Goal: Transaction & Acquisition: Purchase product/service

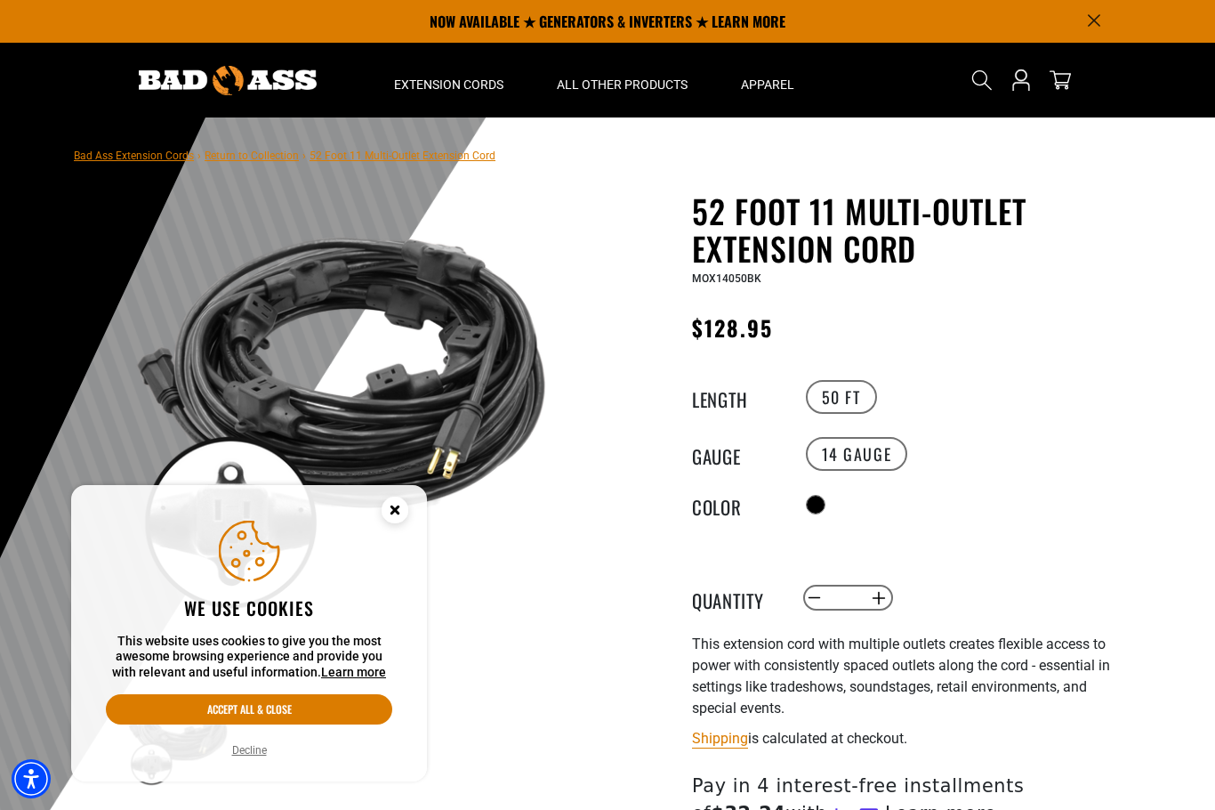
click at [856, 398] on label "50 FT" at bounding box center [841, 397] width 71 height 34
click at [867, 400] on label "50 FT" at bounding box center [841, 397] width 71 height 34
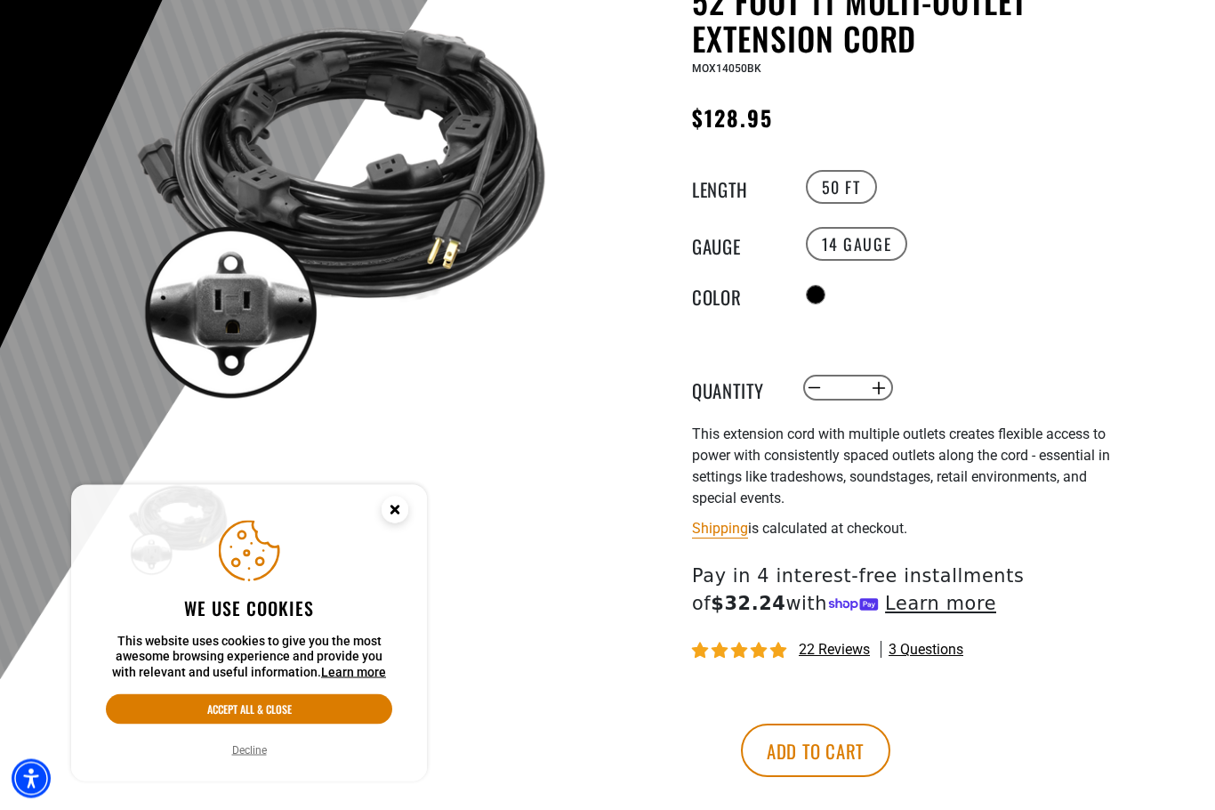
scroll to position [210, 0]
click at [393, 523] on circle "Close this option" at bounding box center [395, 510] width 27 height 27
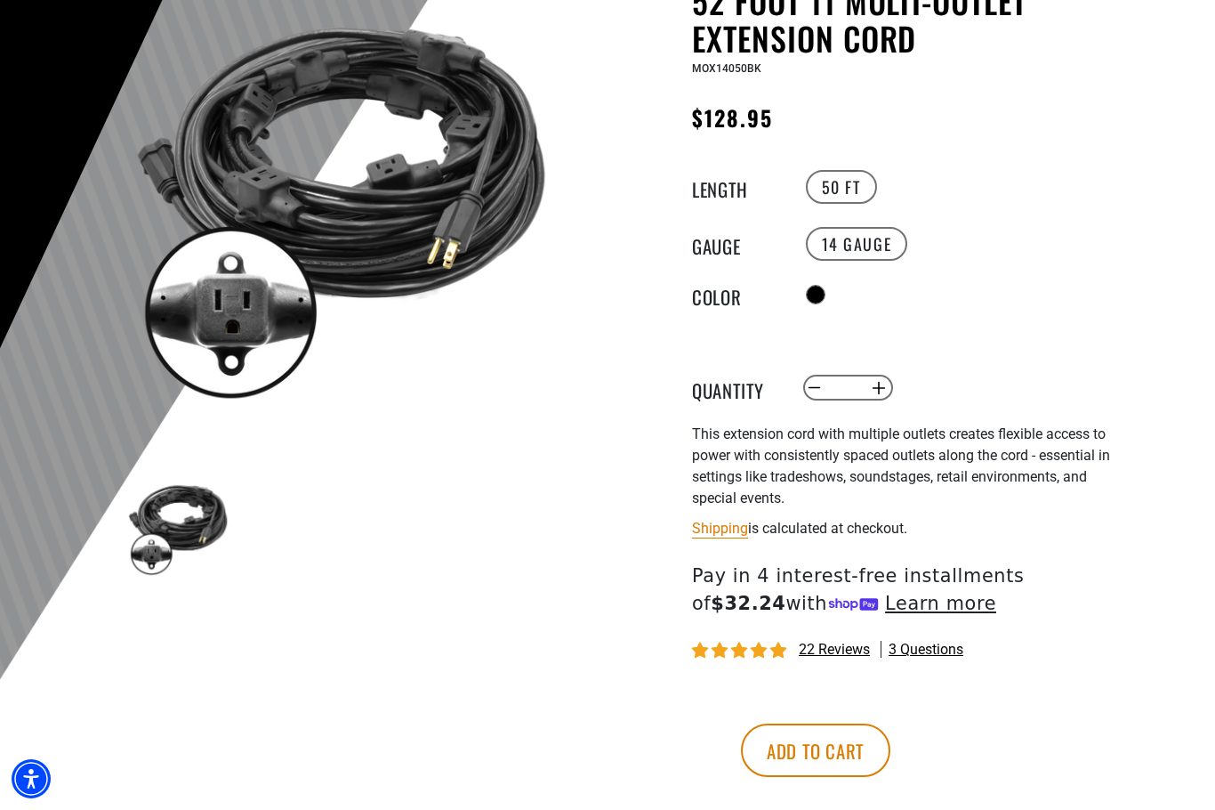
click at [212, 316] on img at bounding box center [340, 200] width 429 height 429
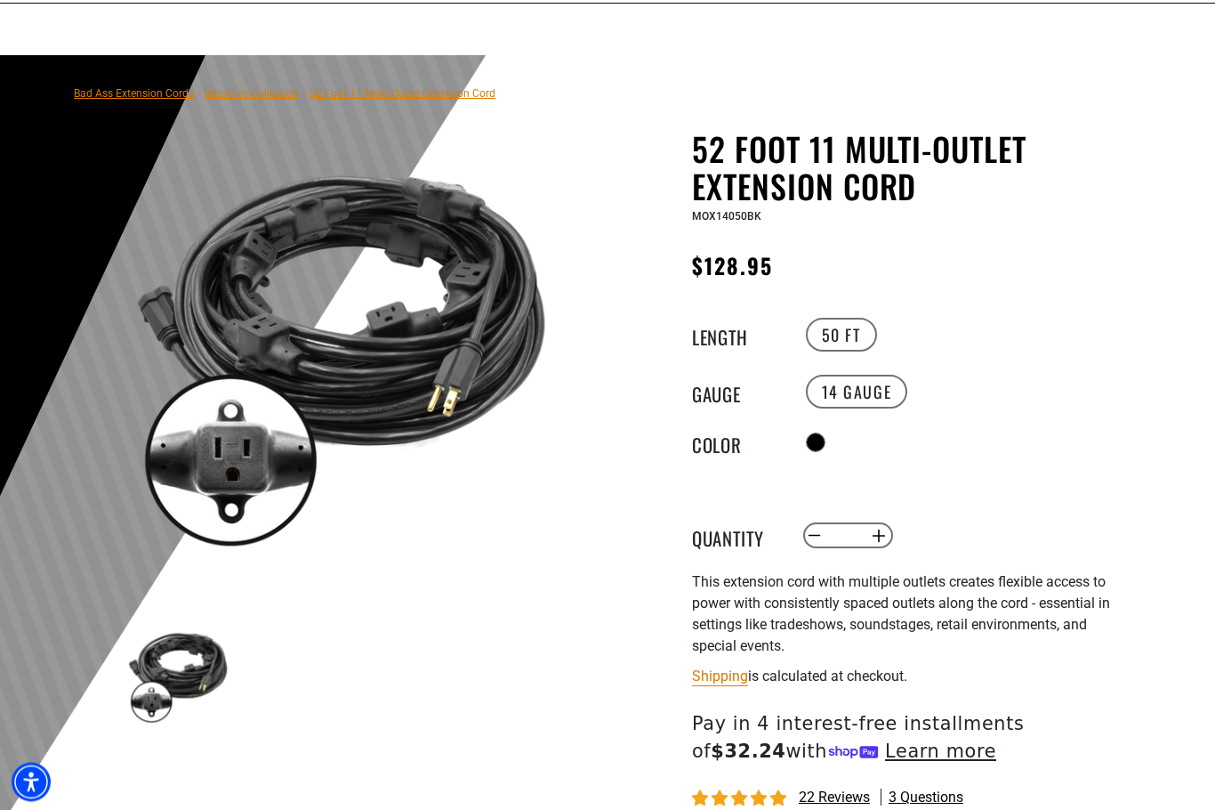
scroll to position [0, 0]
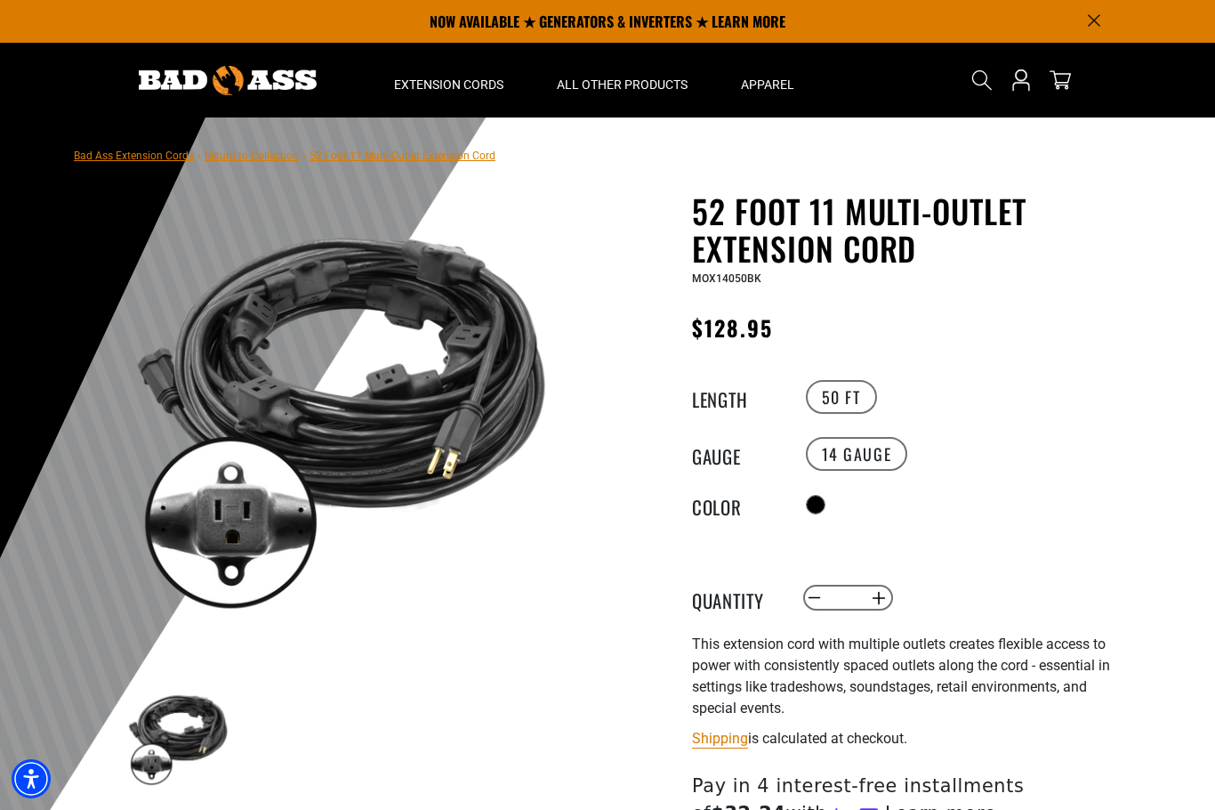
click at [233, 159] on link "Return to Collection" at bounding box center [252, 155] width 94 height 12
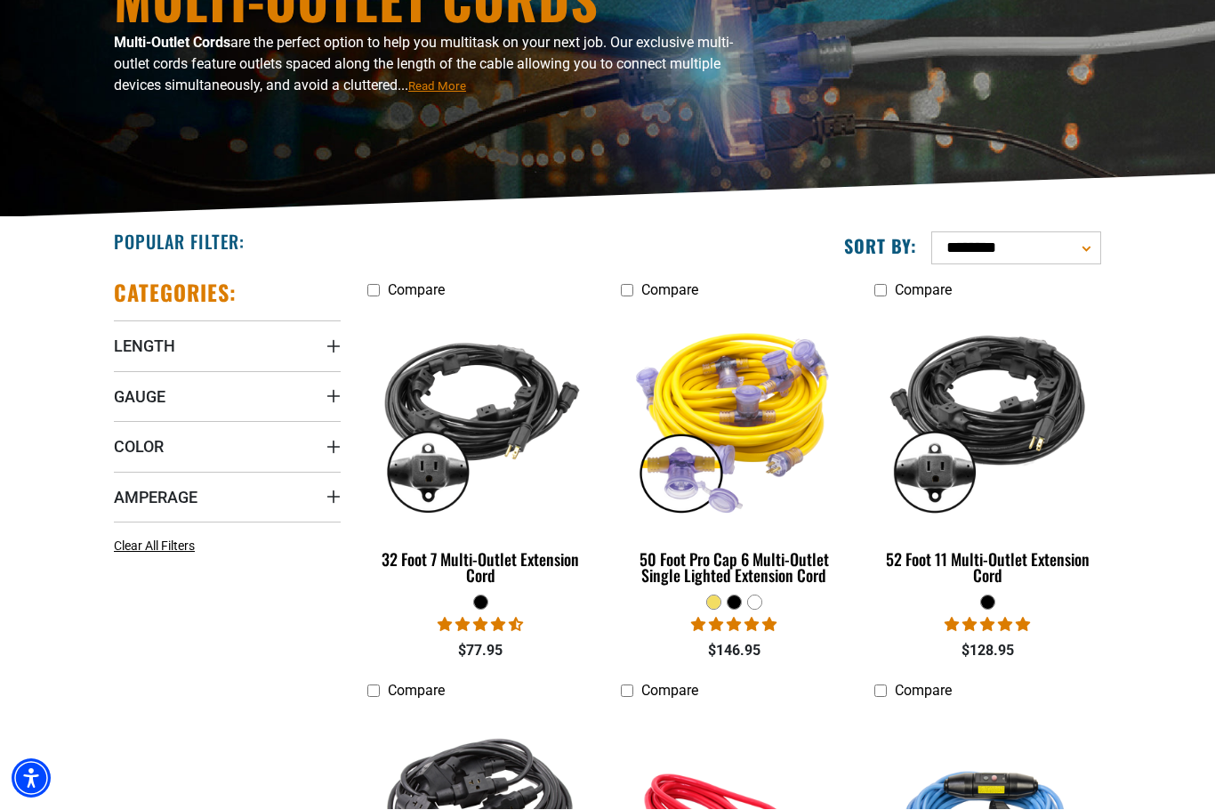
scroll to position [235, 0]
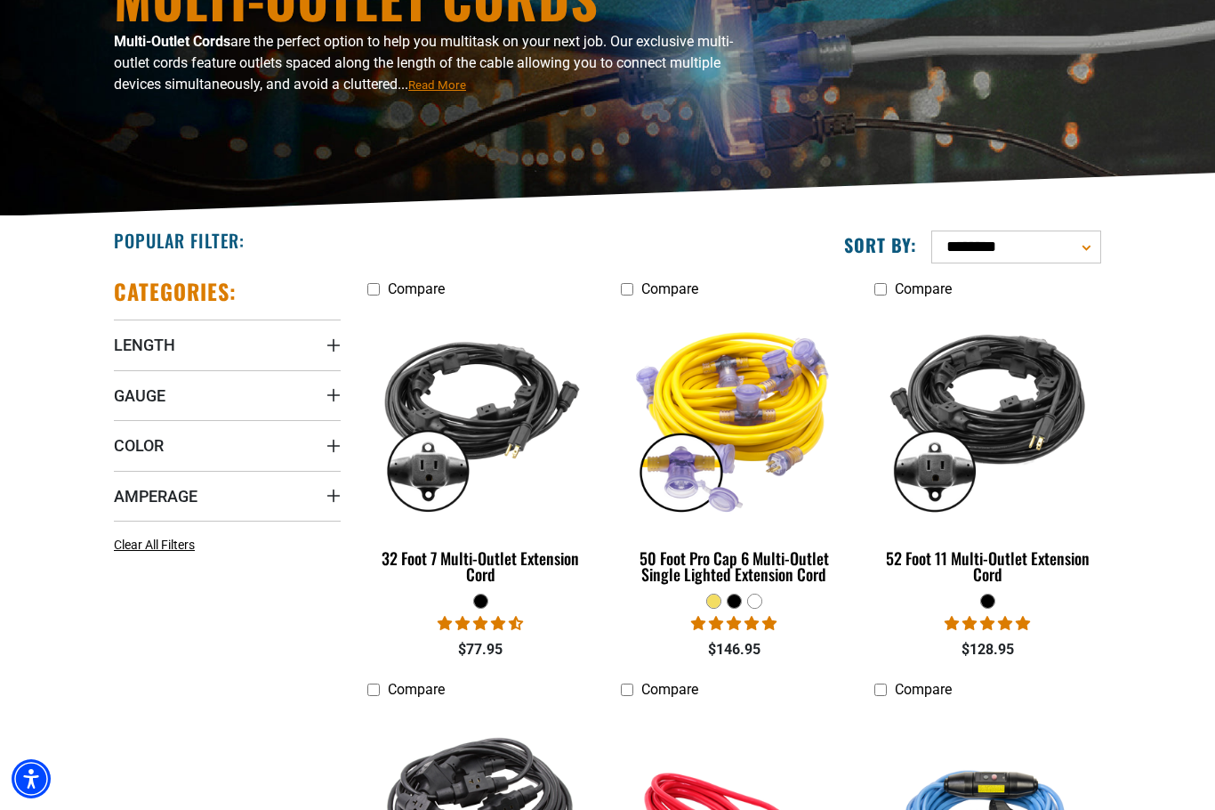
click at [1029, 432] on img at bounding box center [988, 417] width 224 height 205
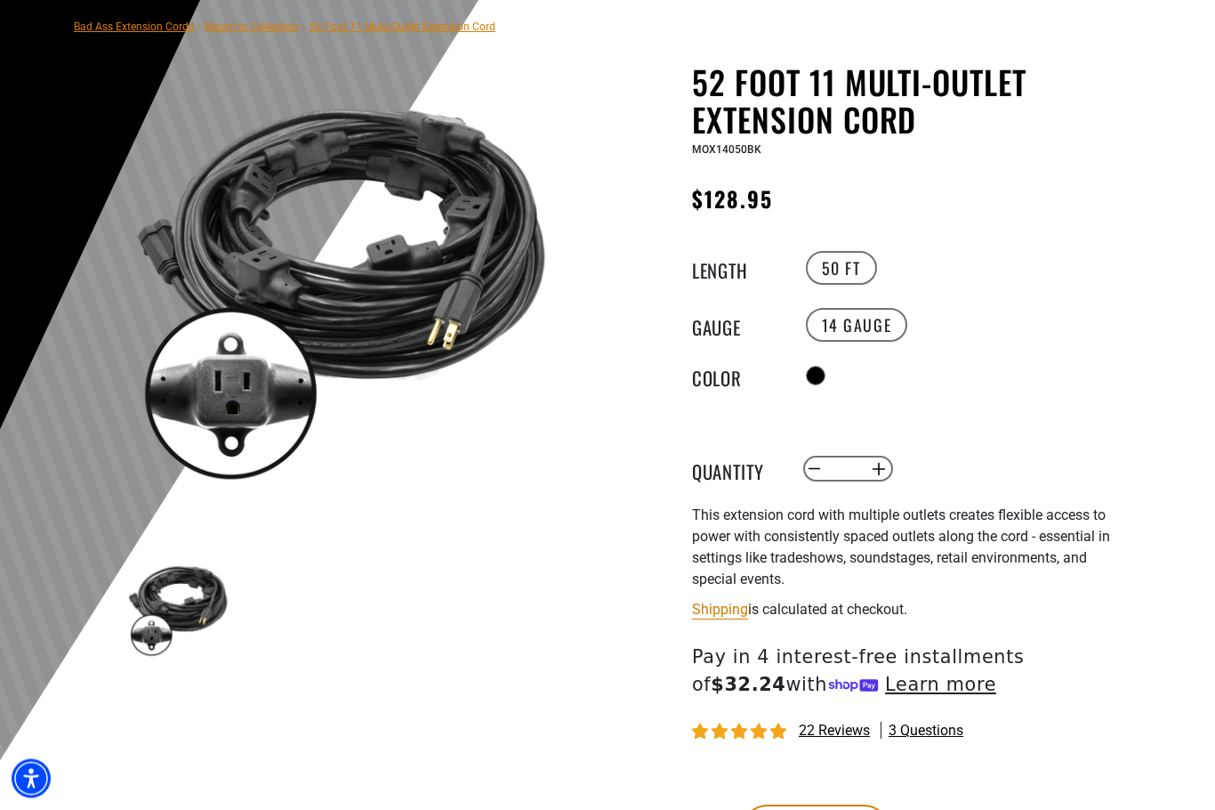
scroll to position [129, 0]
click at [852, 728] on span "22 reviews" at bounding box center [834, 730] width 71 height 17
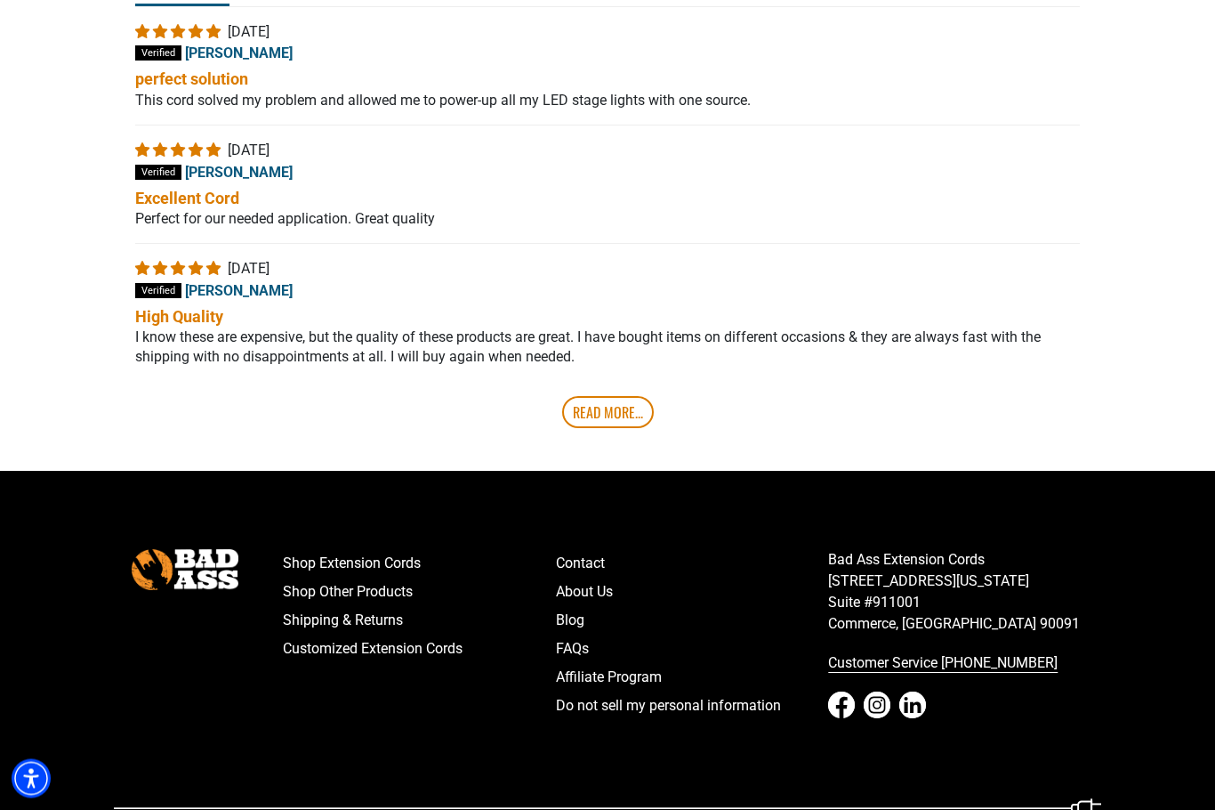
scroll to position [3899, 0]
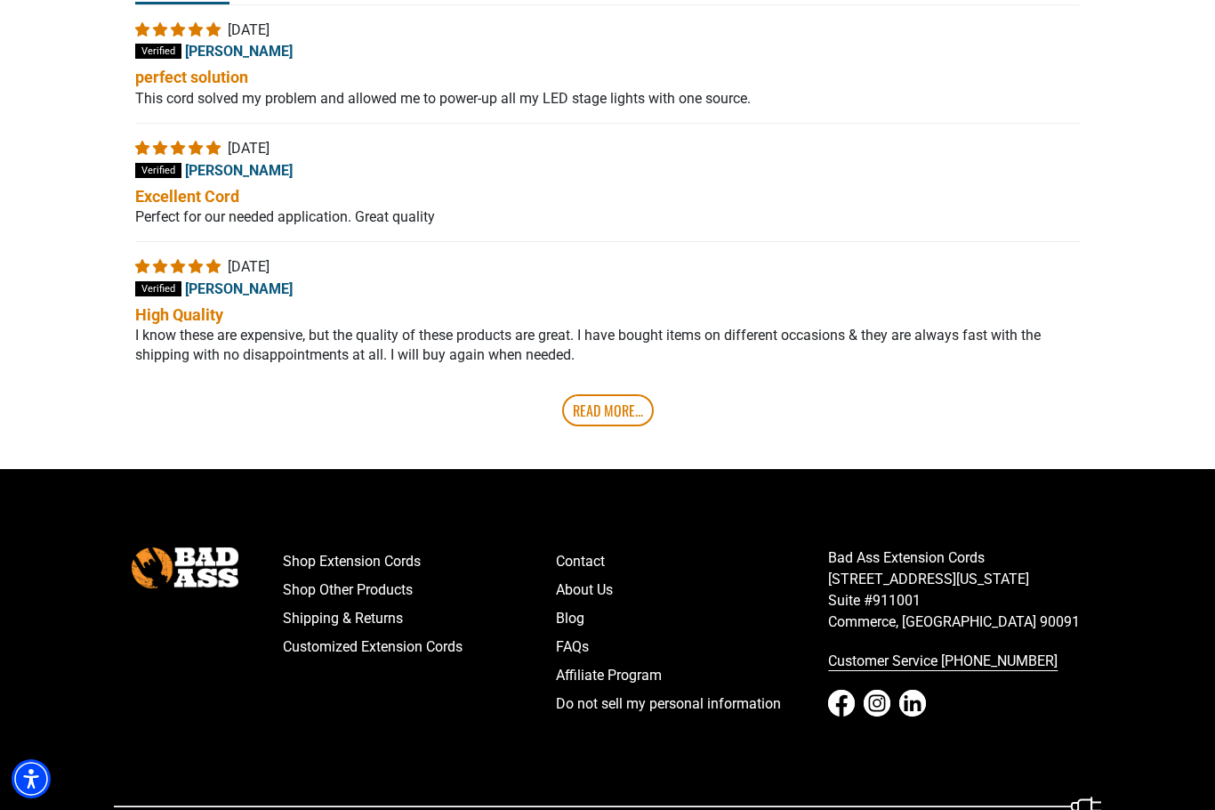
click at [628, 426] on link "Read More..." at bounding box center [608, 410] width 92 height 32
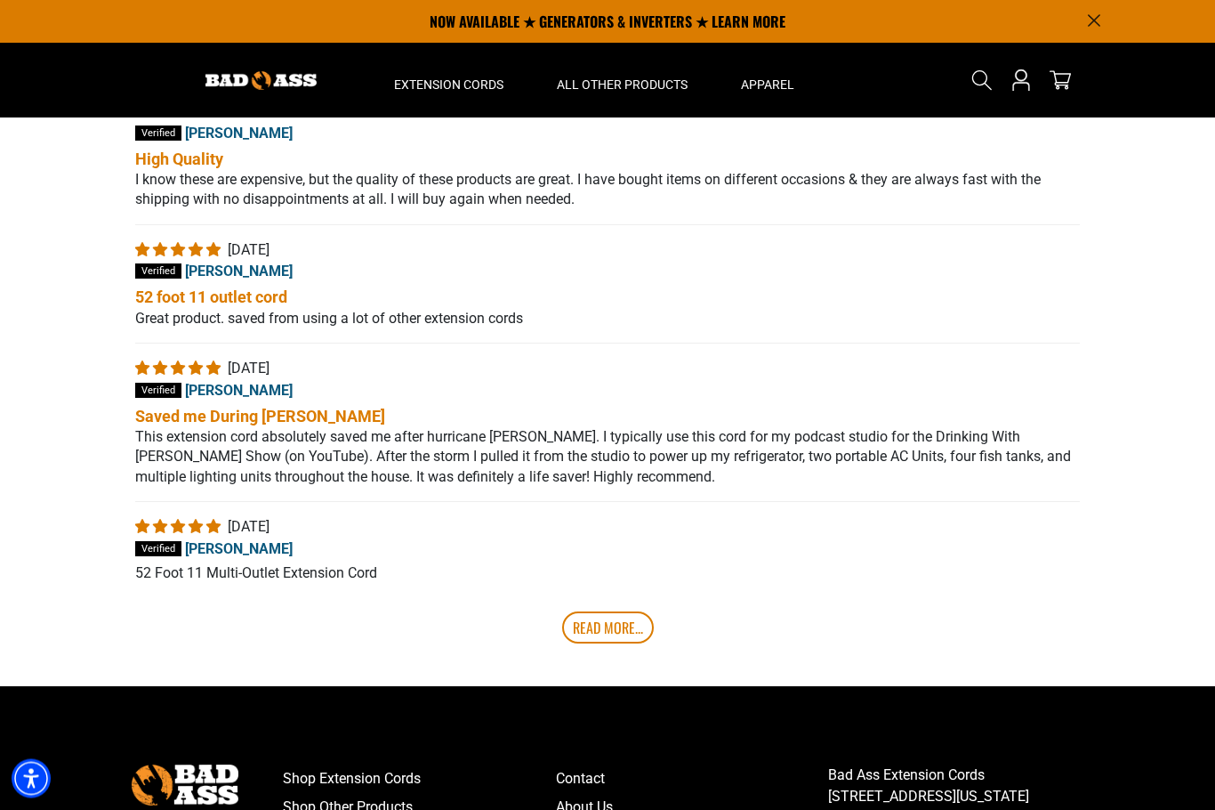
scroll to position [4055, 0]
click at [634, 643] on link "Read More..." at bounding box center [608, 627] width 92 height 32
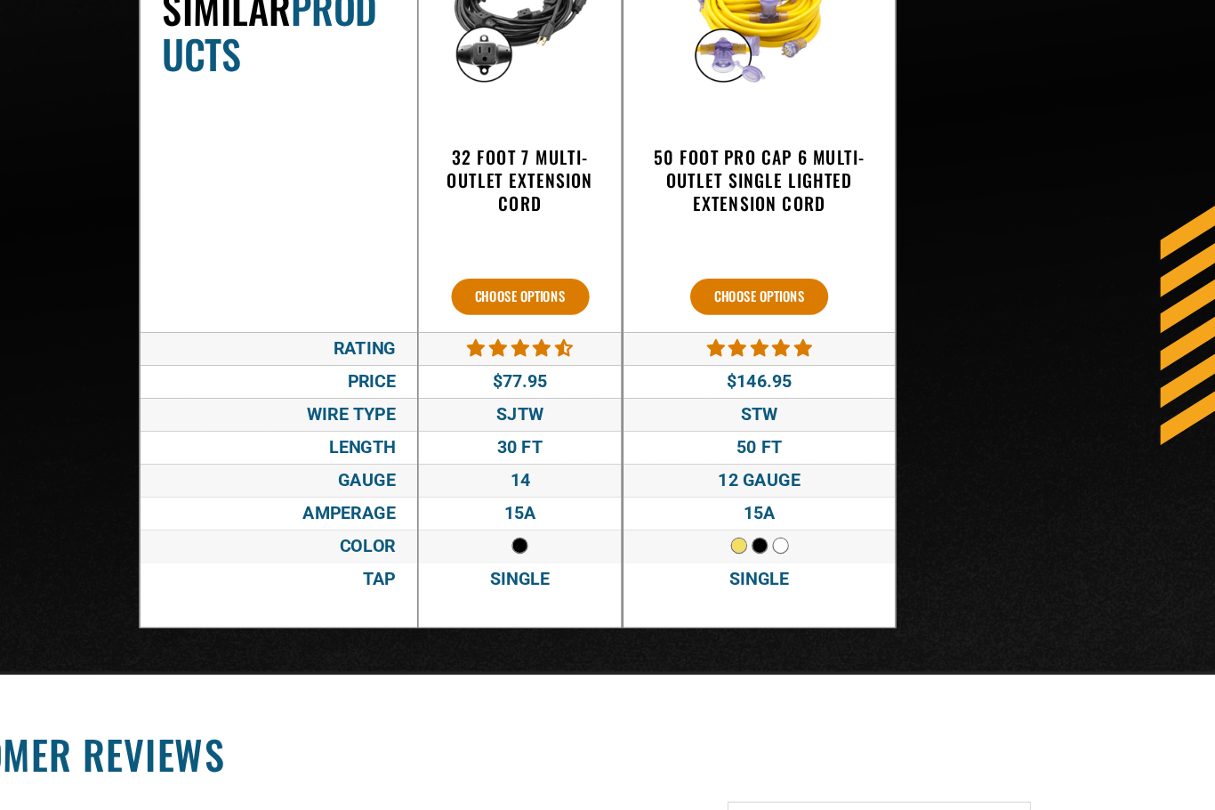
scroll to position [2876, 0]
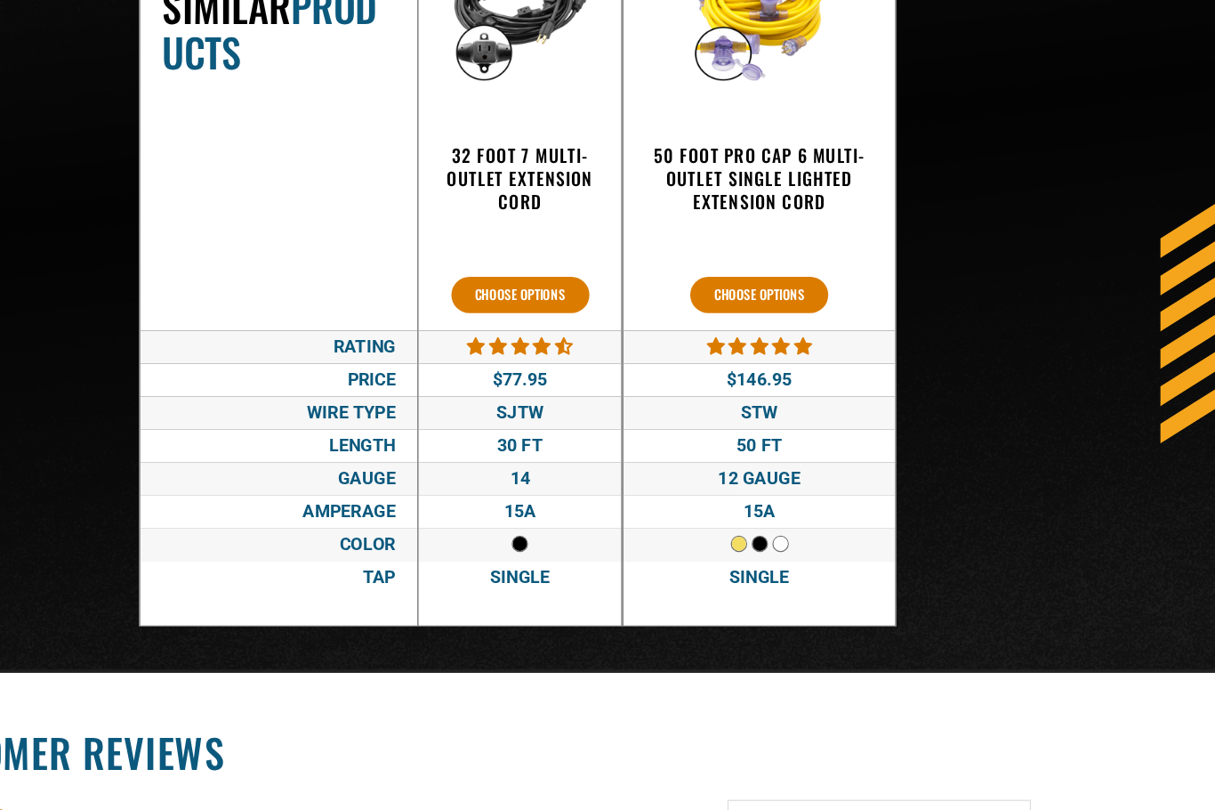
click at [743, 557] on div "Single" at bounding box center [835, 570] width 185 height 27
click at [779, 327] on button "Choose options" at bounding box center [835, 341] width 112 height 29
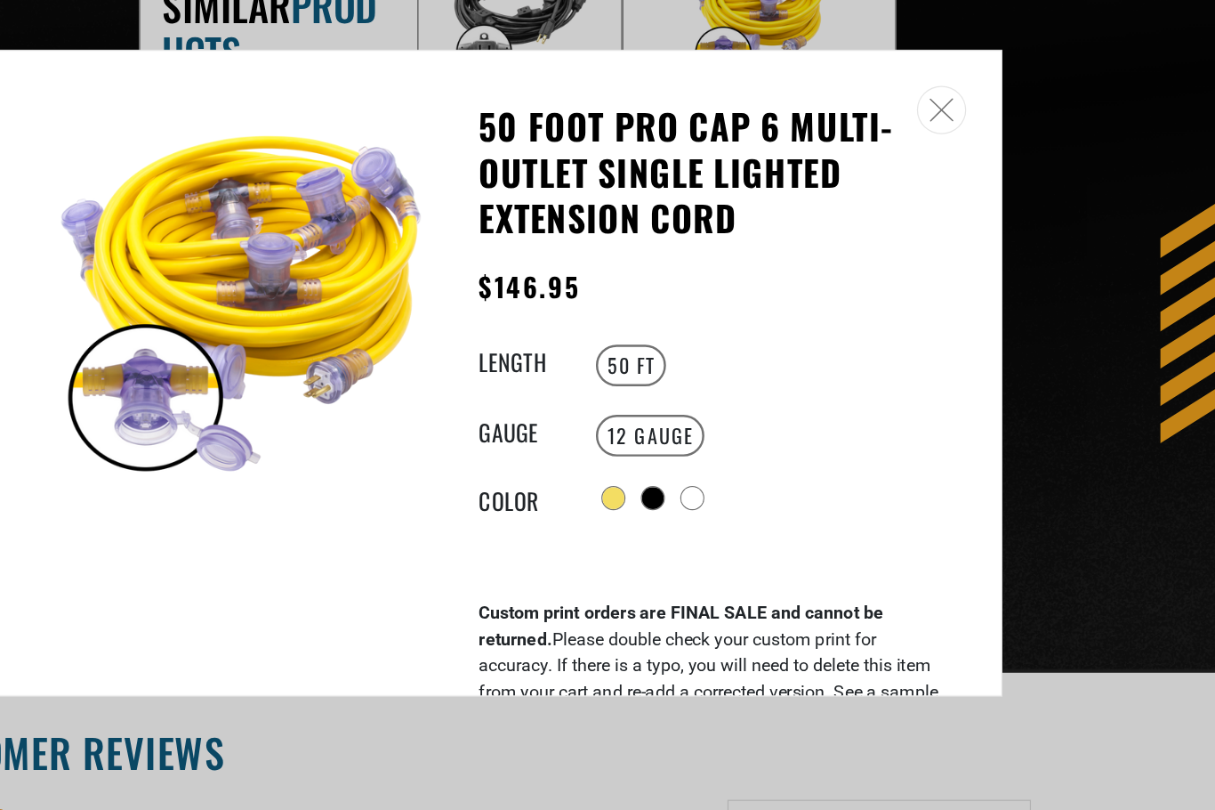
click at [740, 497] on div "Choose options for 50 Foot Pro Cap 6 Multi-Outlet Single Lighted Extension Cord" at bounding box center [749, 506] width 18 height 18
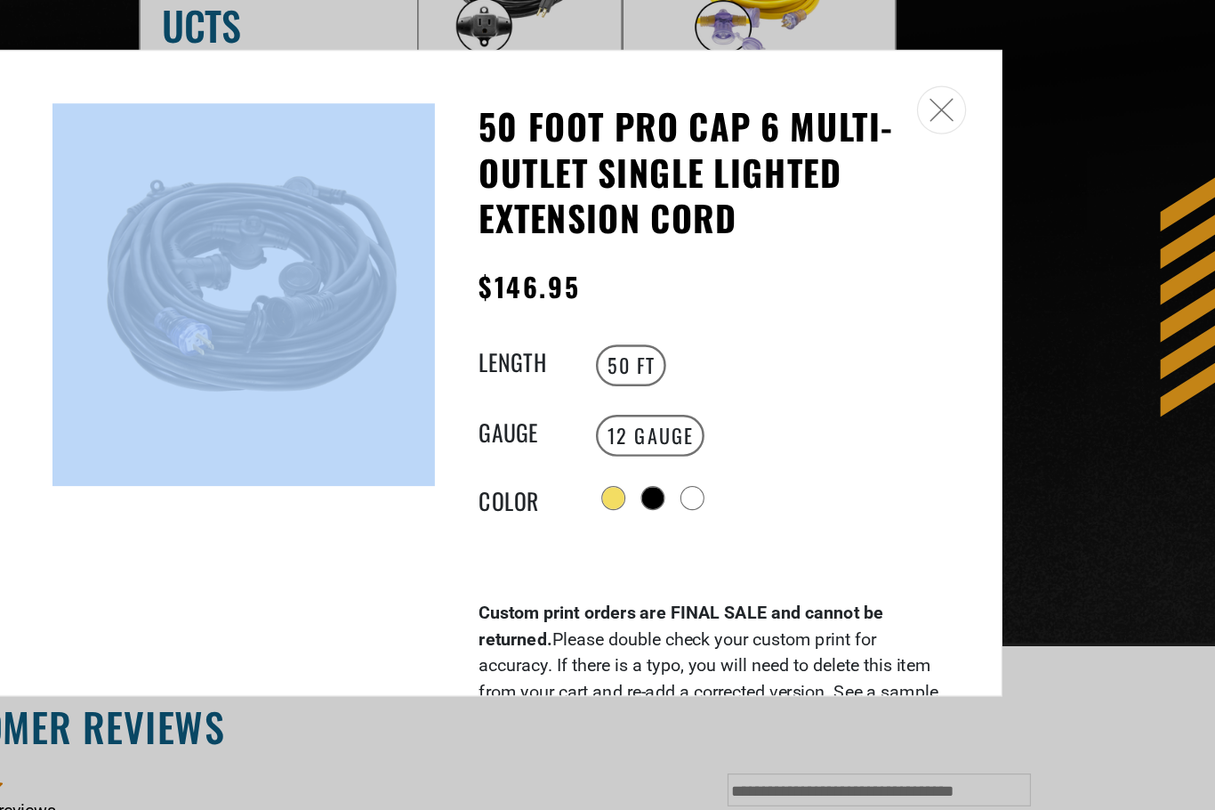
scroll to position [0, 0]
click at [973, 182] on icon "Close" at bounding box center [983, 192] width 20 height 20
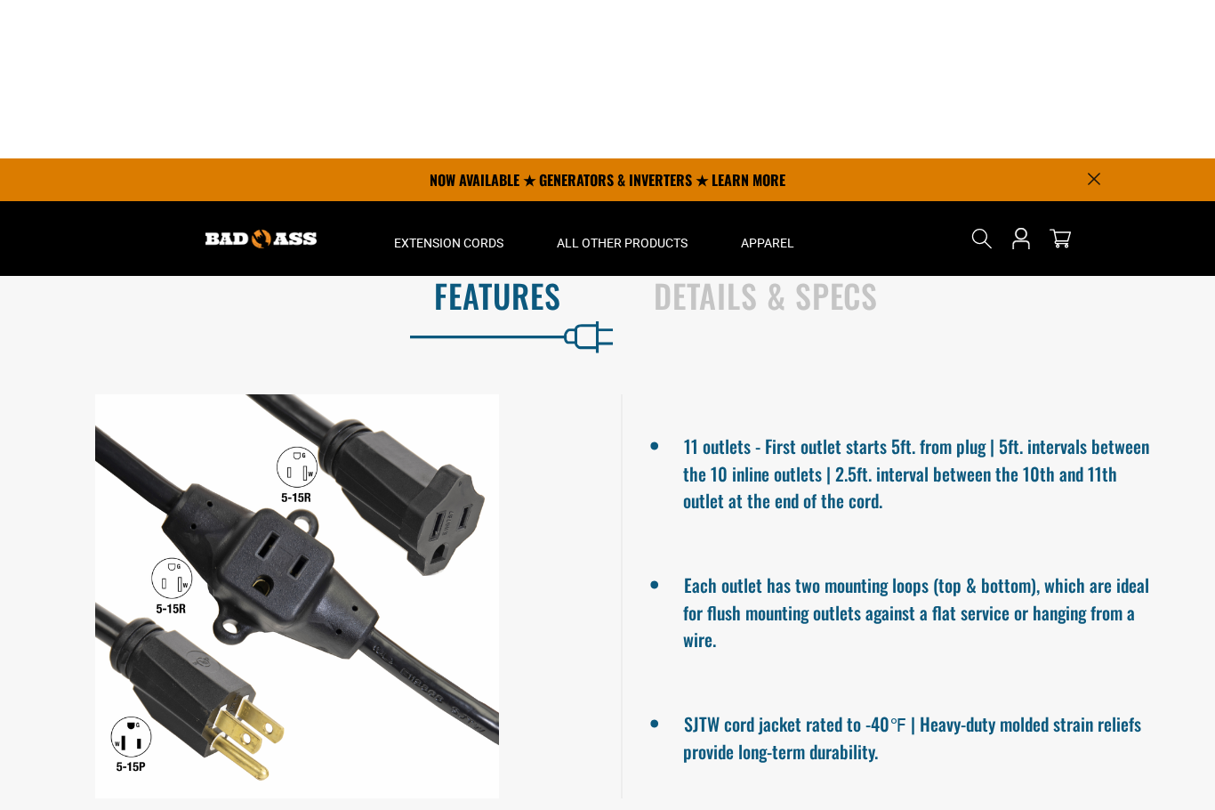
scroll to position [727, 0]
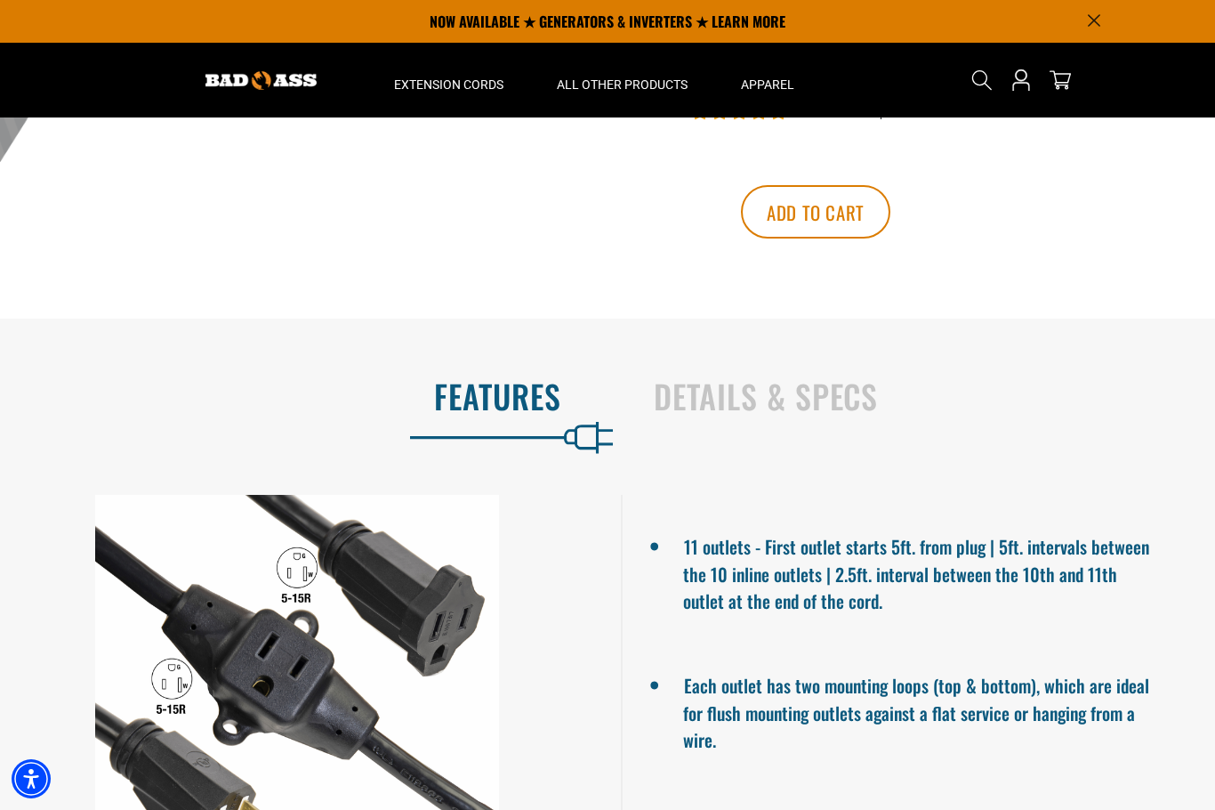
click at [845, 415] on h2 "Details & Specs" at bounding box center [916, 395] width 524 height 37
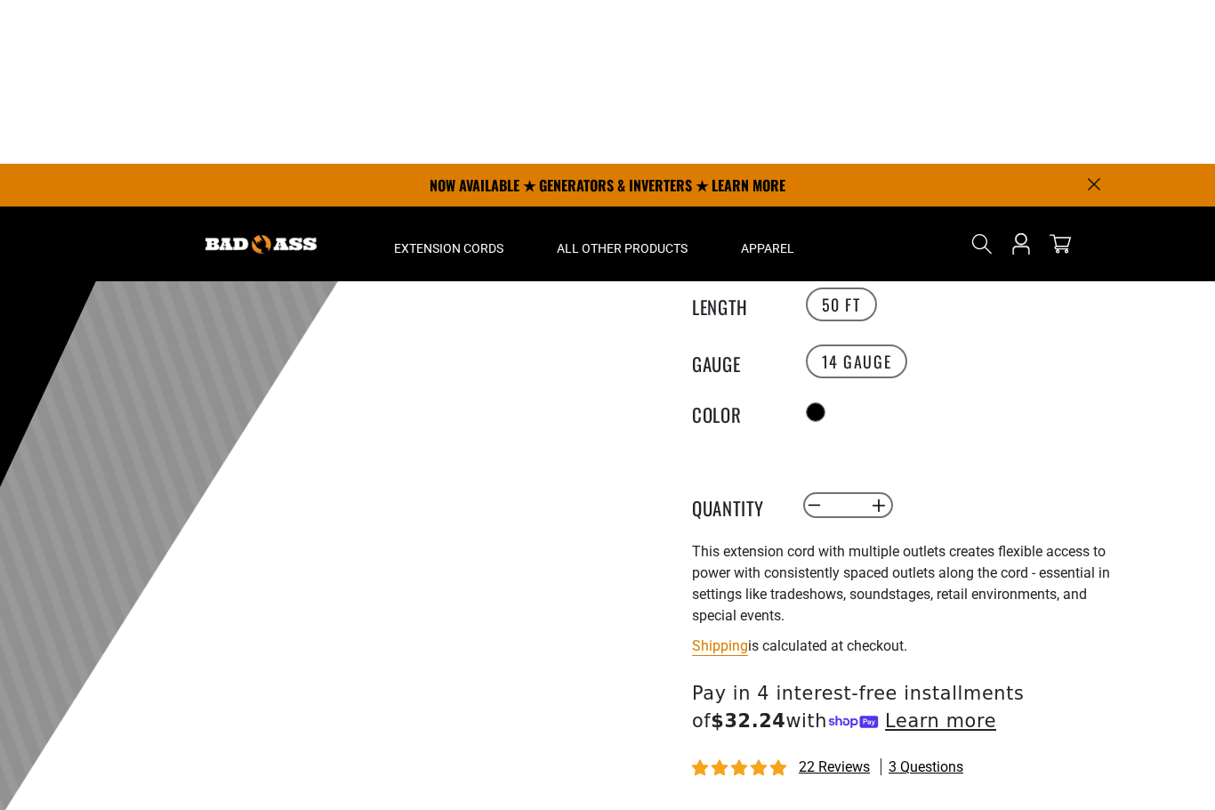
scroll to position [0, 0]
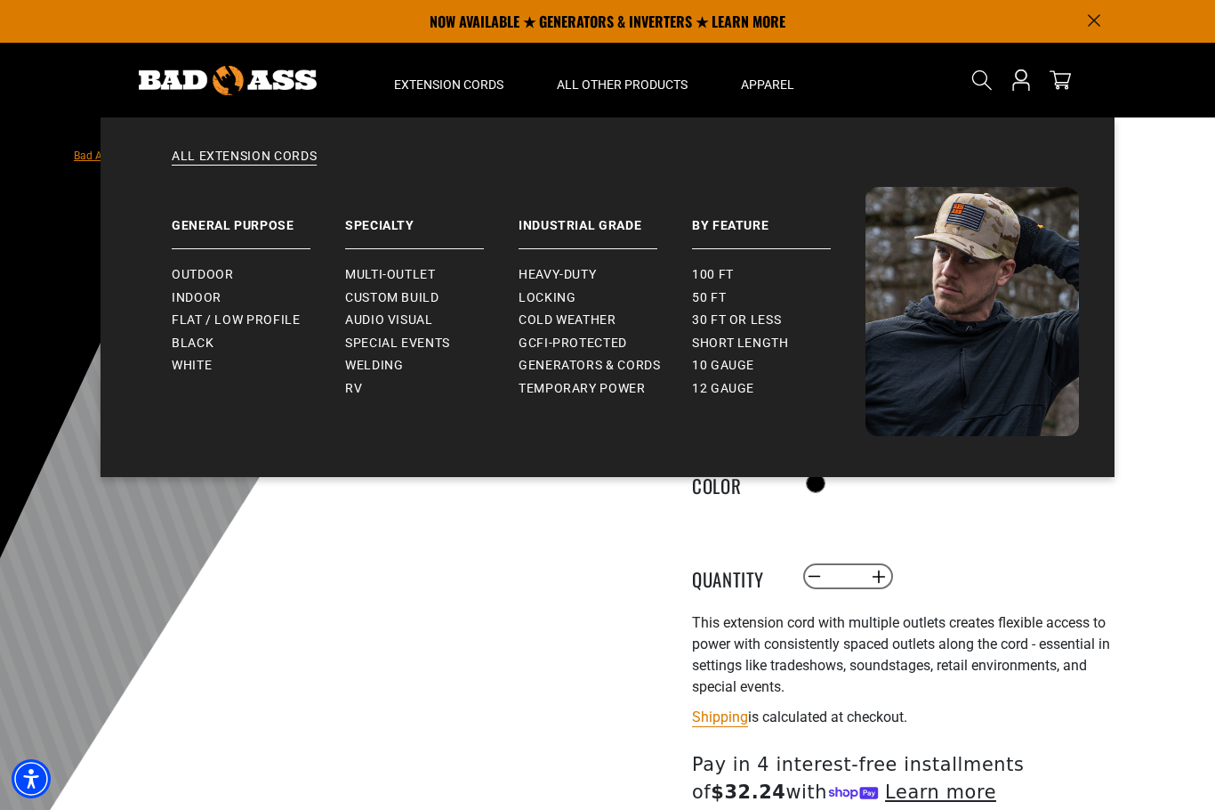
click at [176, 279] on span "Outdoor" at bounding box center [202, 275] width 61 height 16
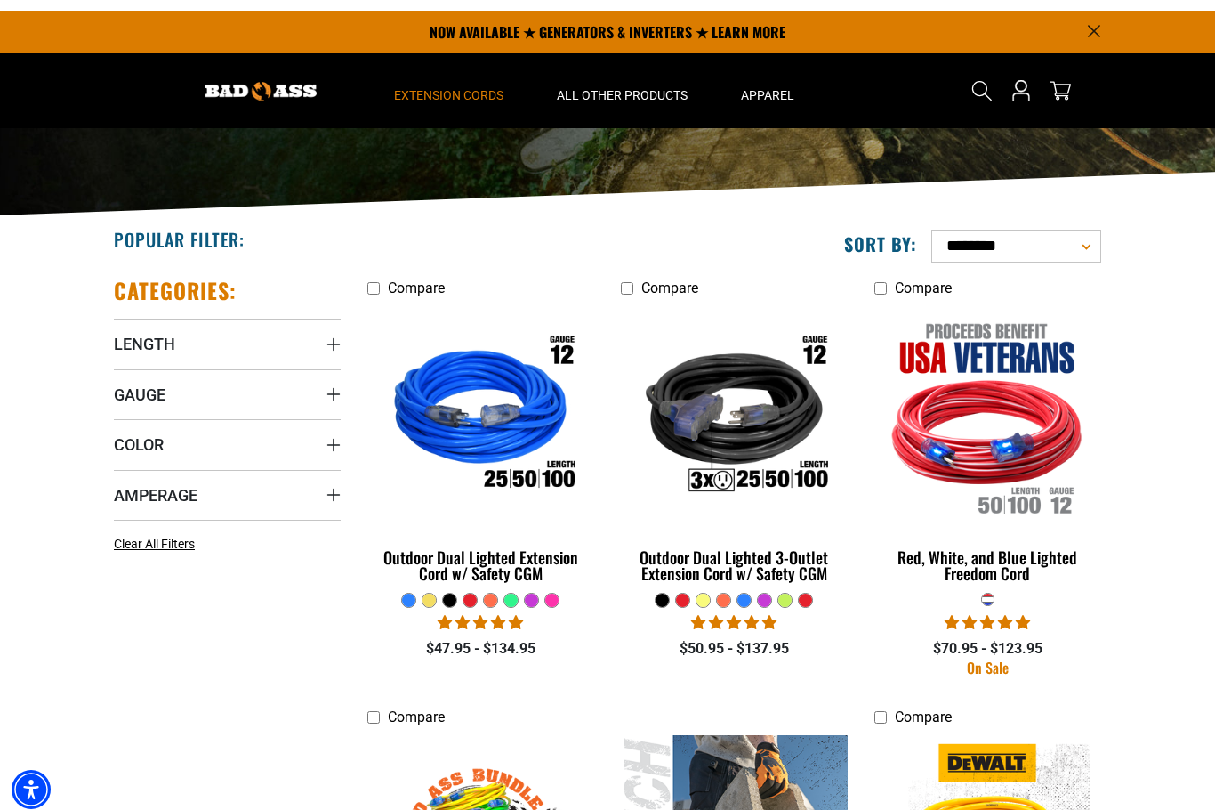
scroll to position [223, 0]
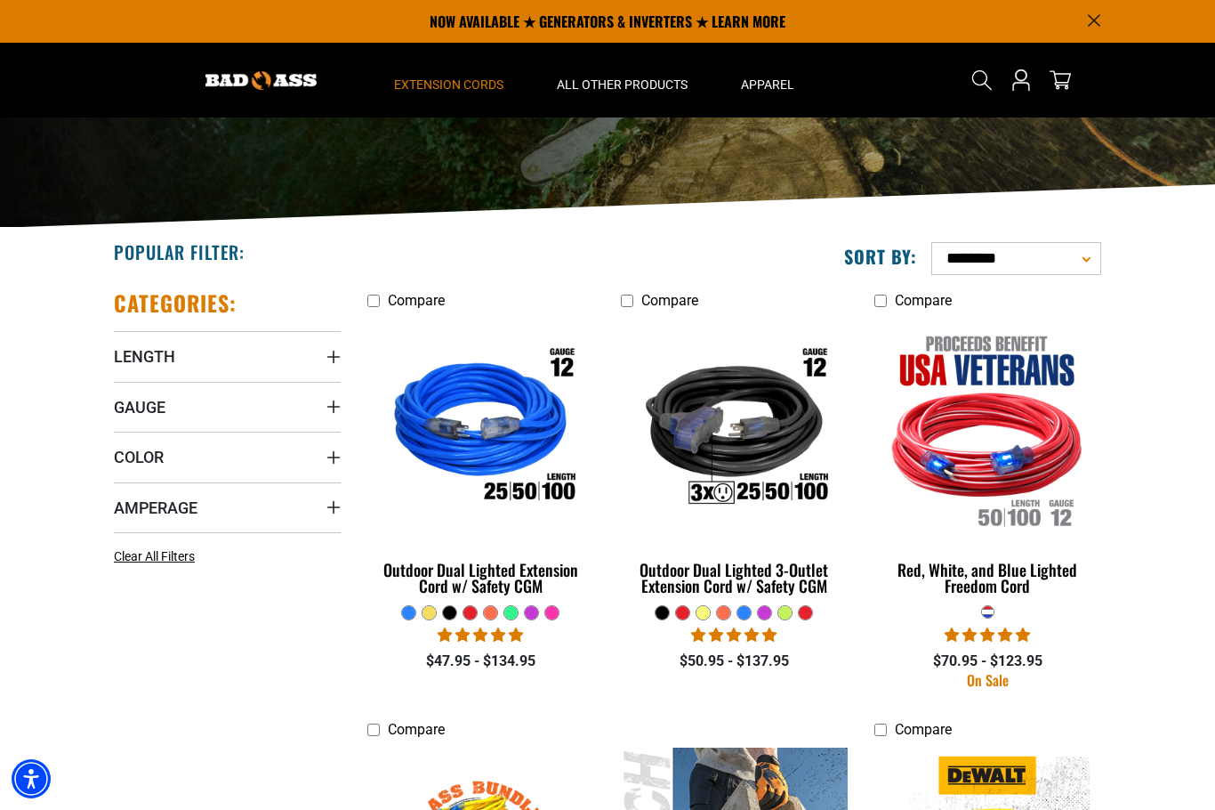
click at [125, 358] on span "Length" at bounding box center [144, 356] width 61 height 20
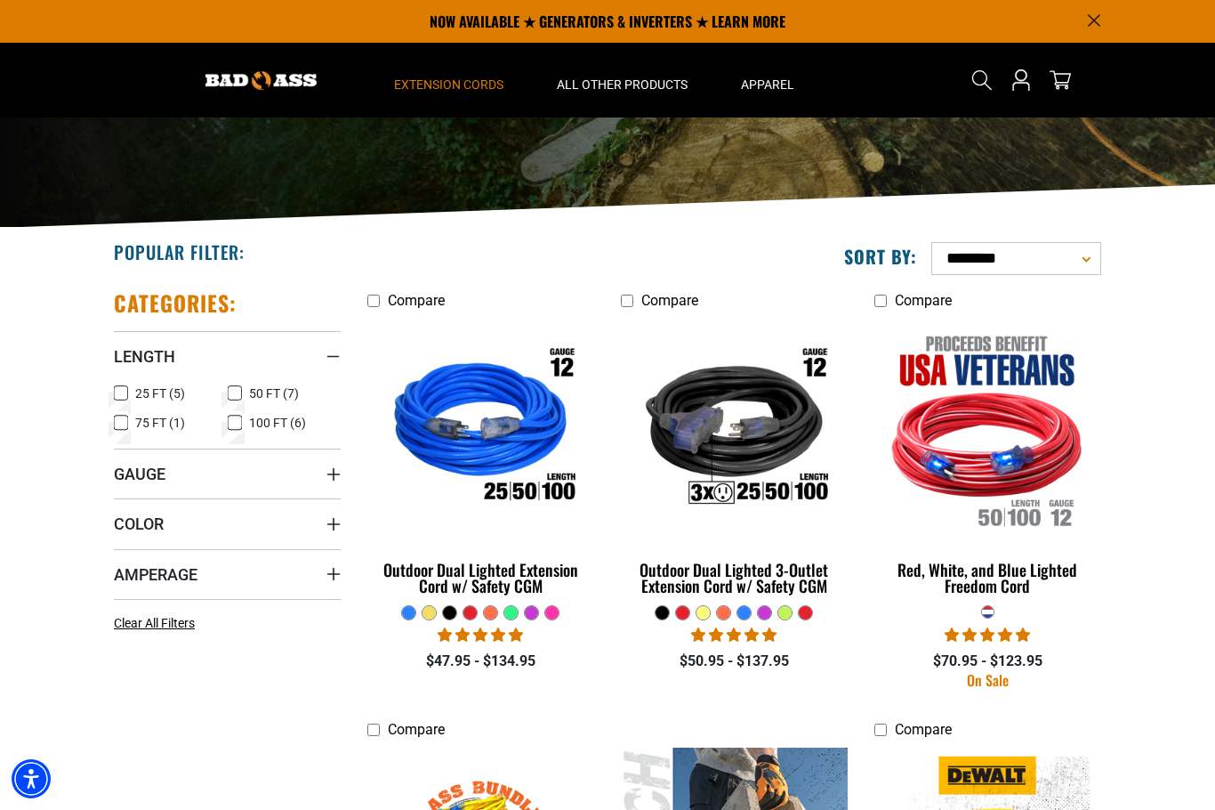
click at [235, 391] on icon at bounding box center [235, 393] width 14 height 23
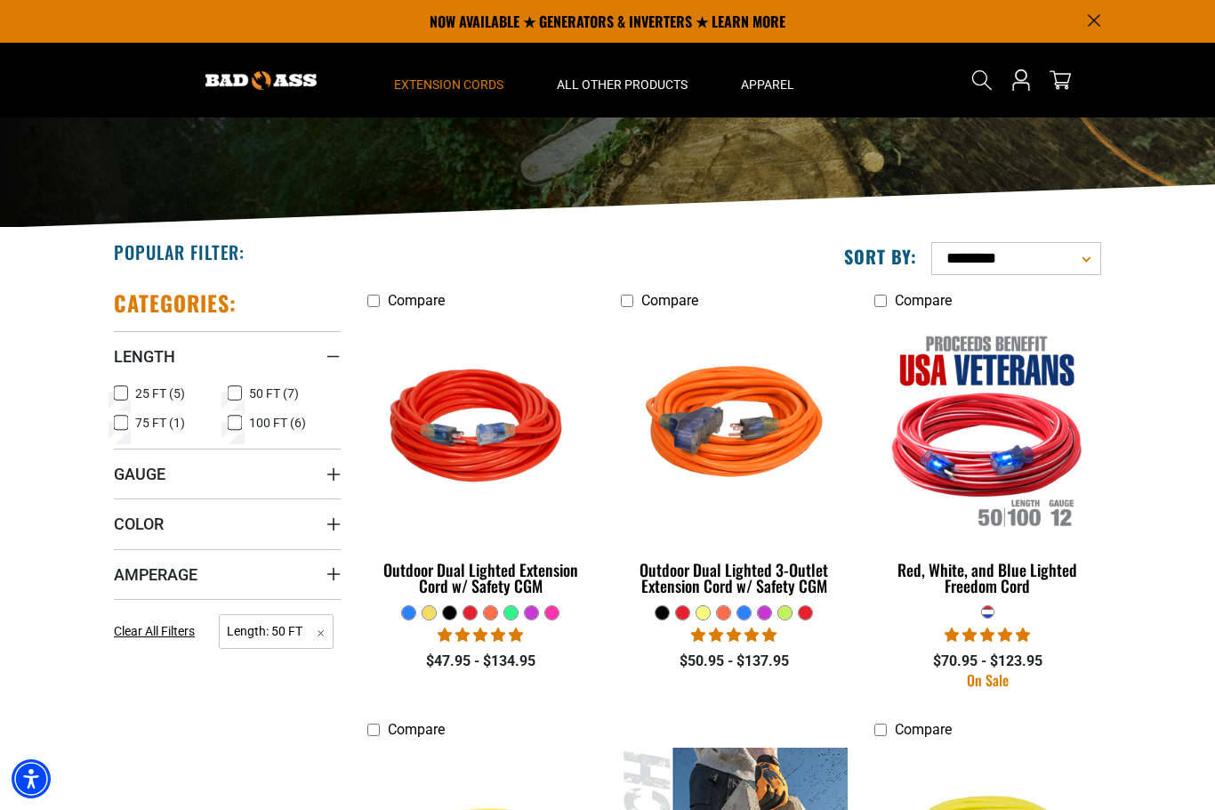
click at [119, 423] on icon at bounding box center [121, 422] width 14 height 23
click at [237, 422] on icon at bounding box center [235, 422] width 14 height 23
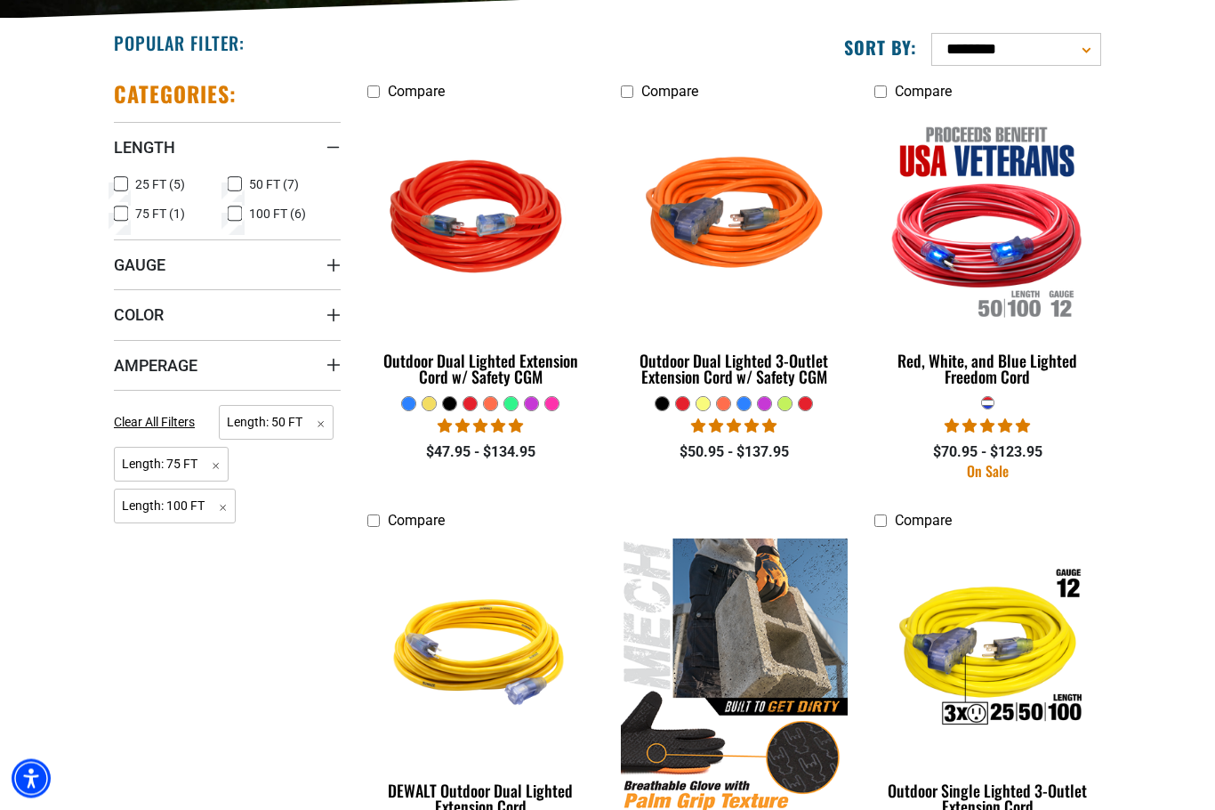
scroll to position [432, 0]
click at [123, 318] on span "Color" at bounding box center [139, 314] width 50 height 20
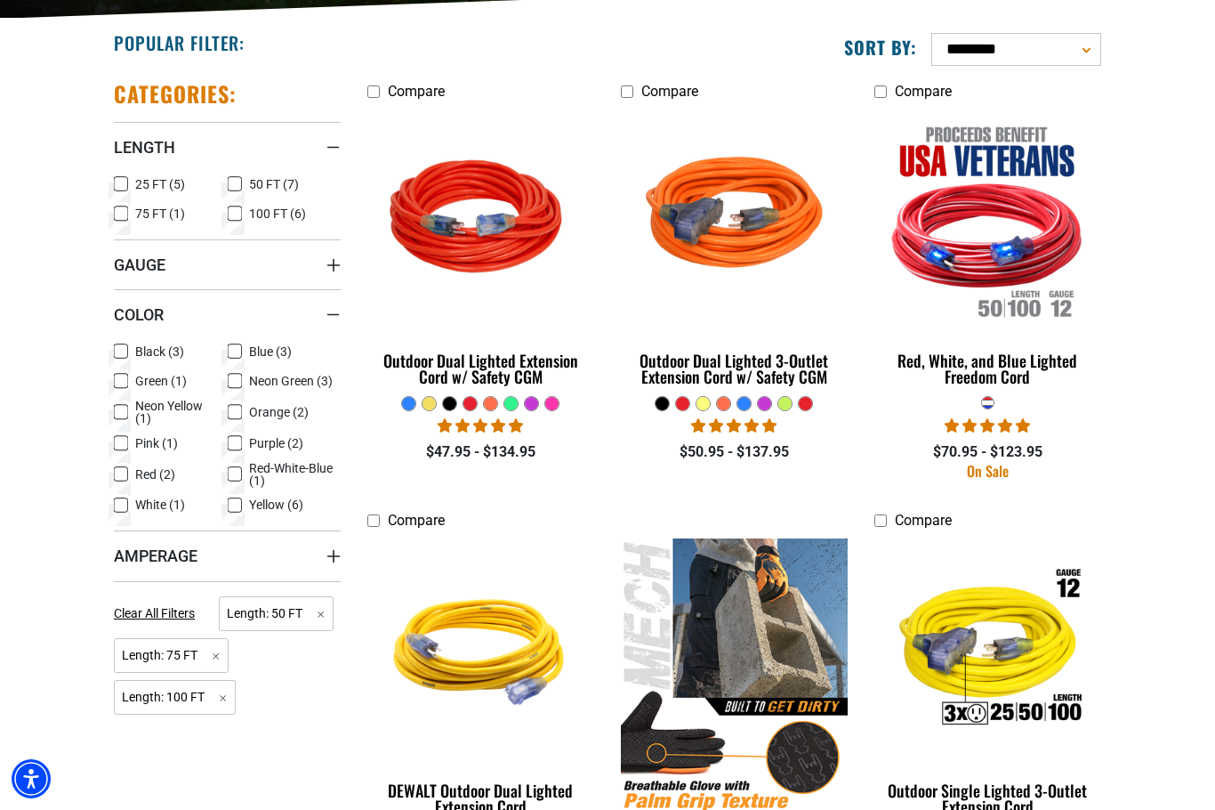
click at [132, 270] on span "Gauge" at bounding box center [140, 264] width 52 height 20
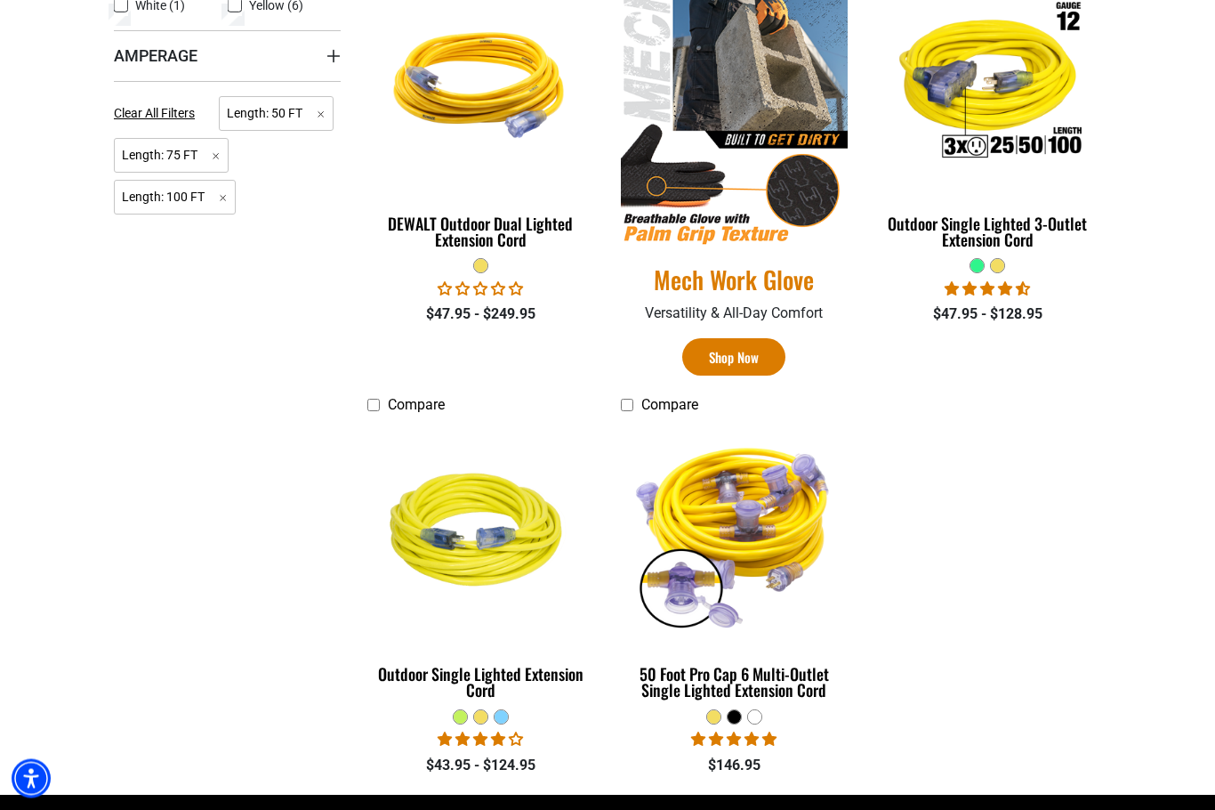
scroll to position [1004, 0]
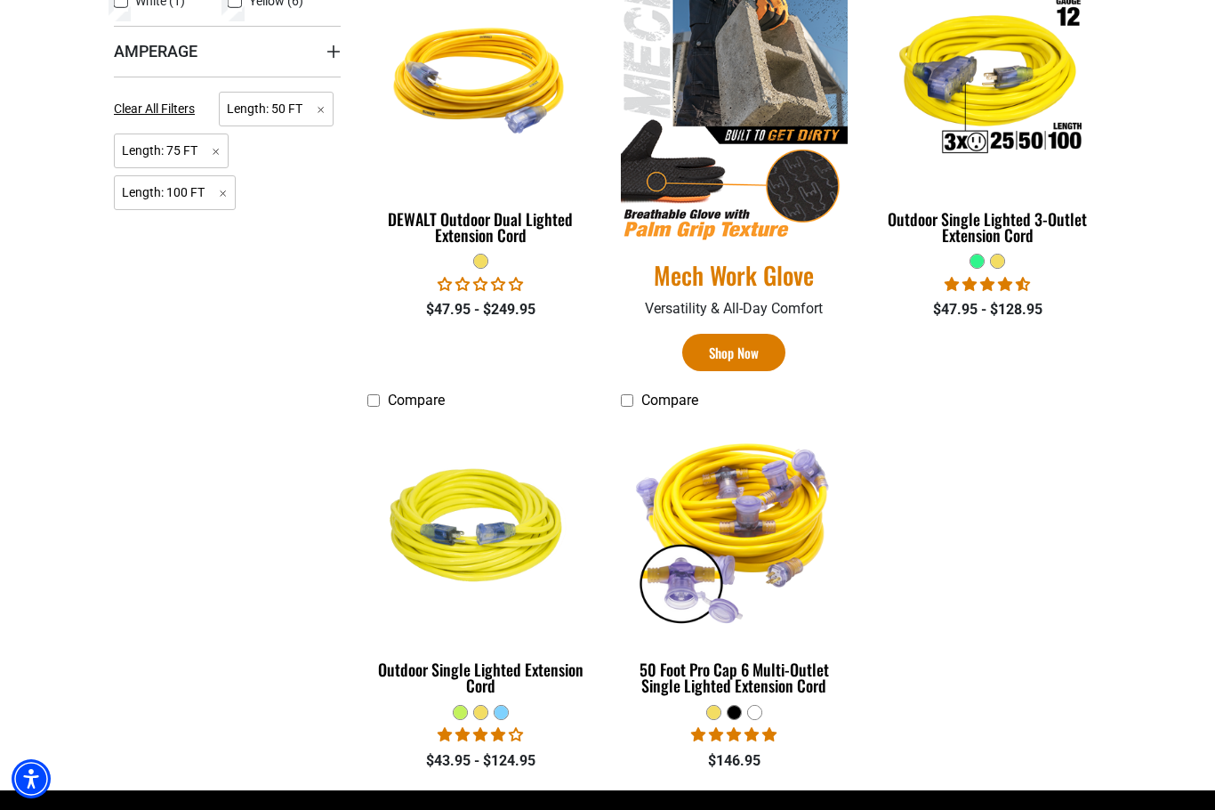
click at [803, 673] on div "50 Foot Pro Cap 6 Multi-Outlet Single Lighted Extension Cord" at bounding box center [734, 677] width 227 height 32
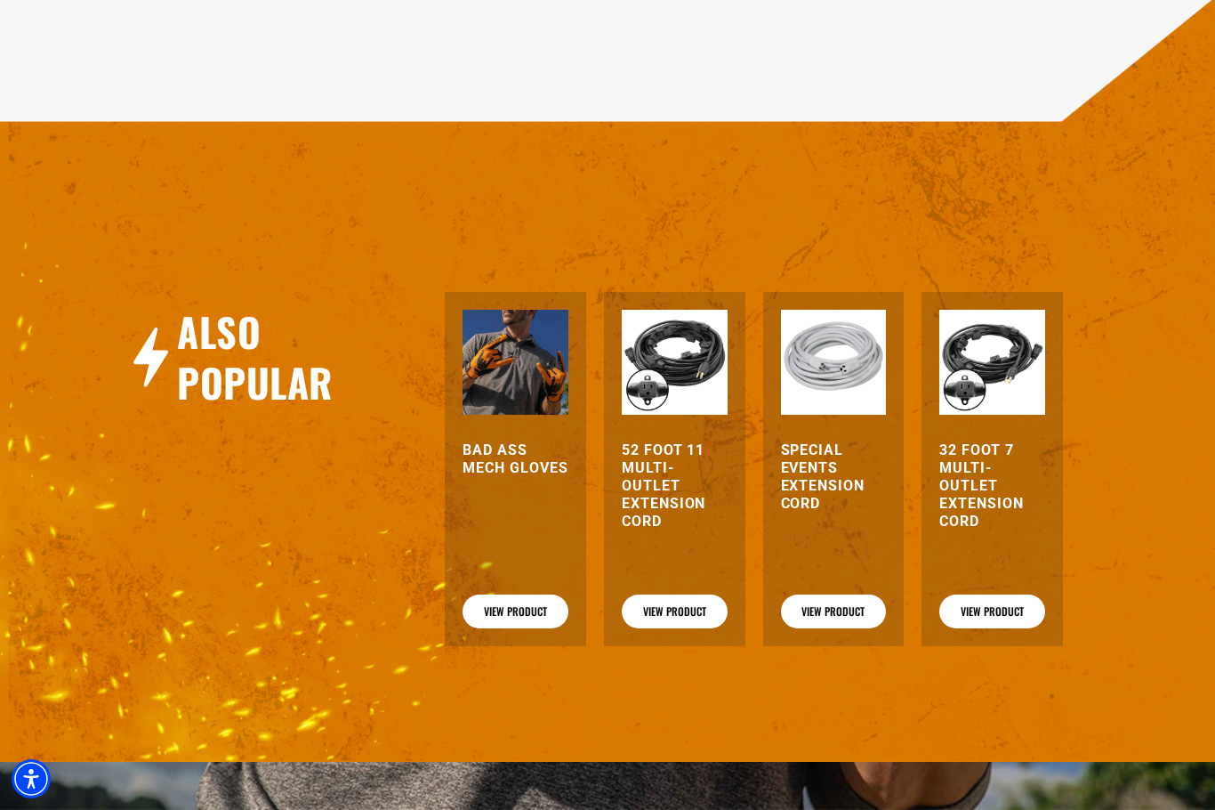
scroll to position [2002, 0]
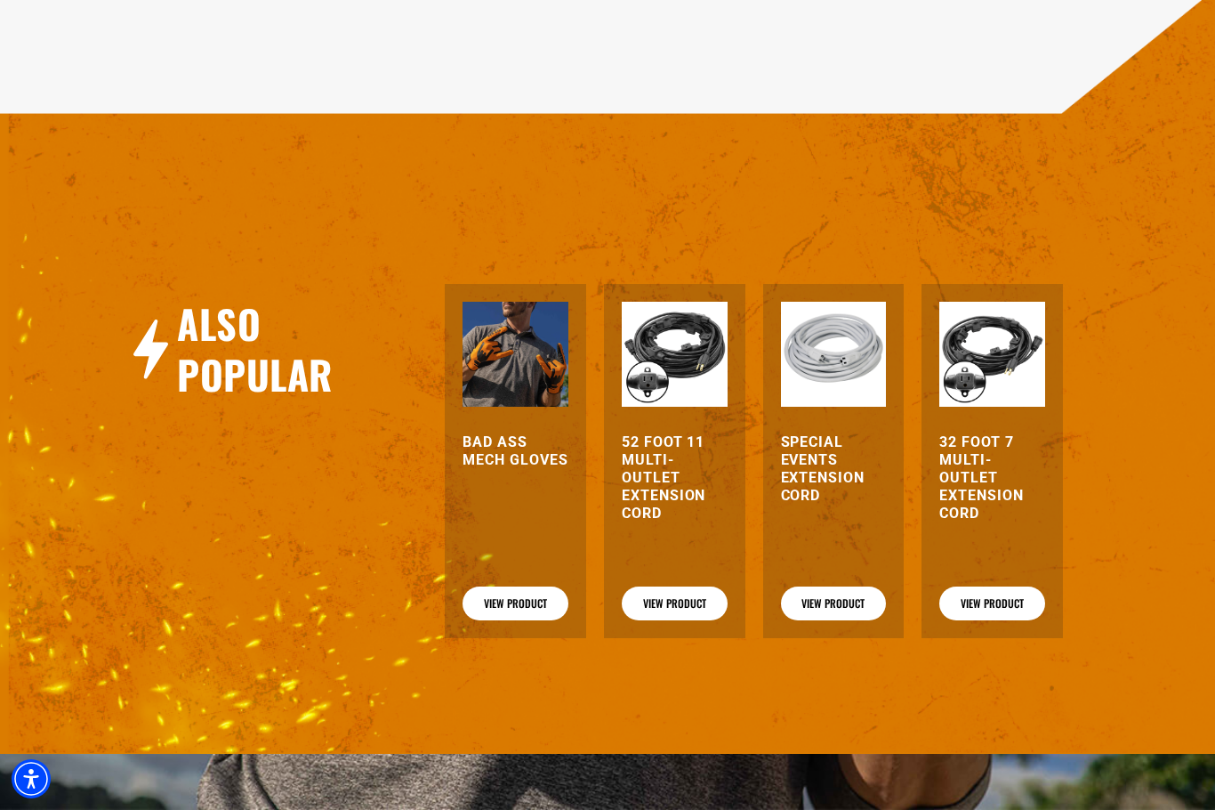
click at [668, 620] on link "View Product" at bounding box center [675, 603] width 106 height 34
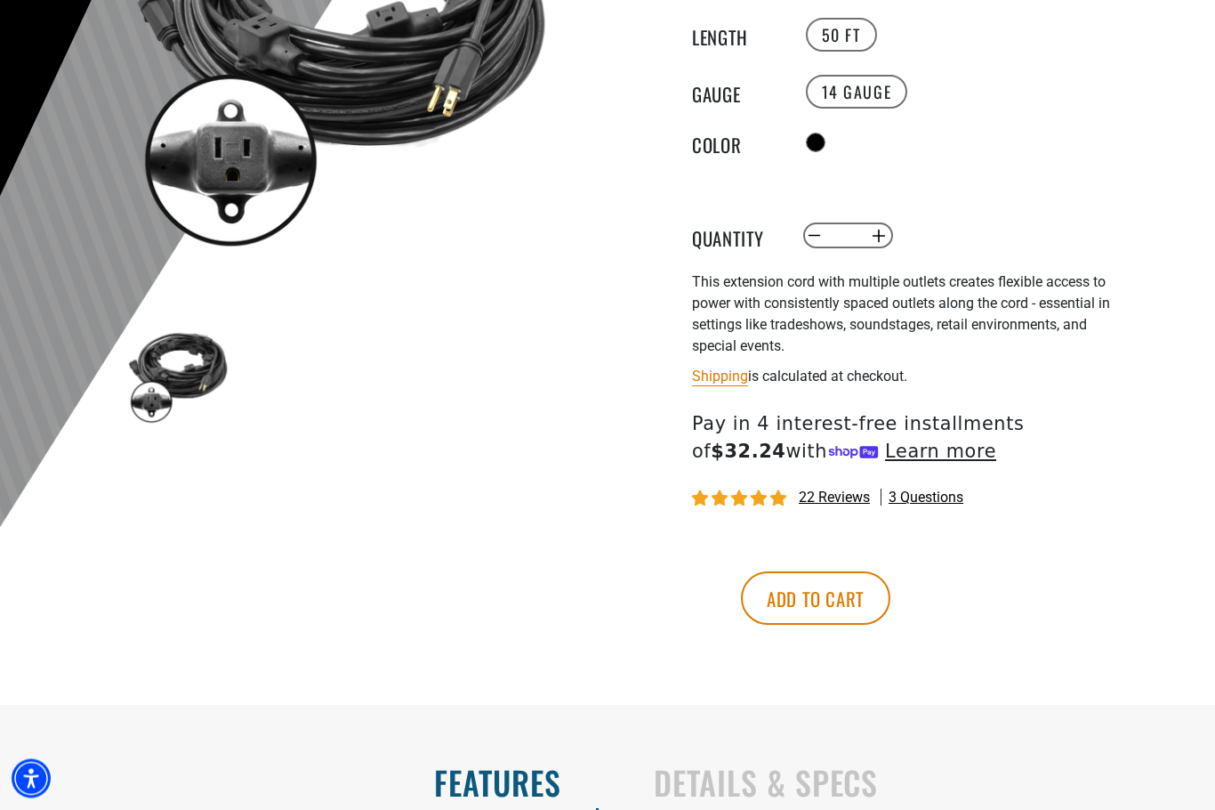
scroll to position [364, 0]
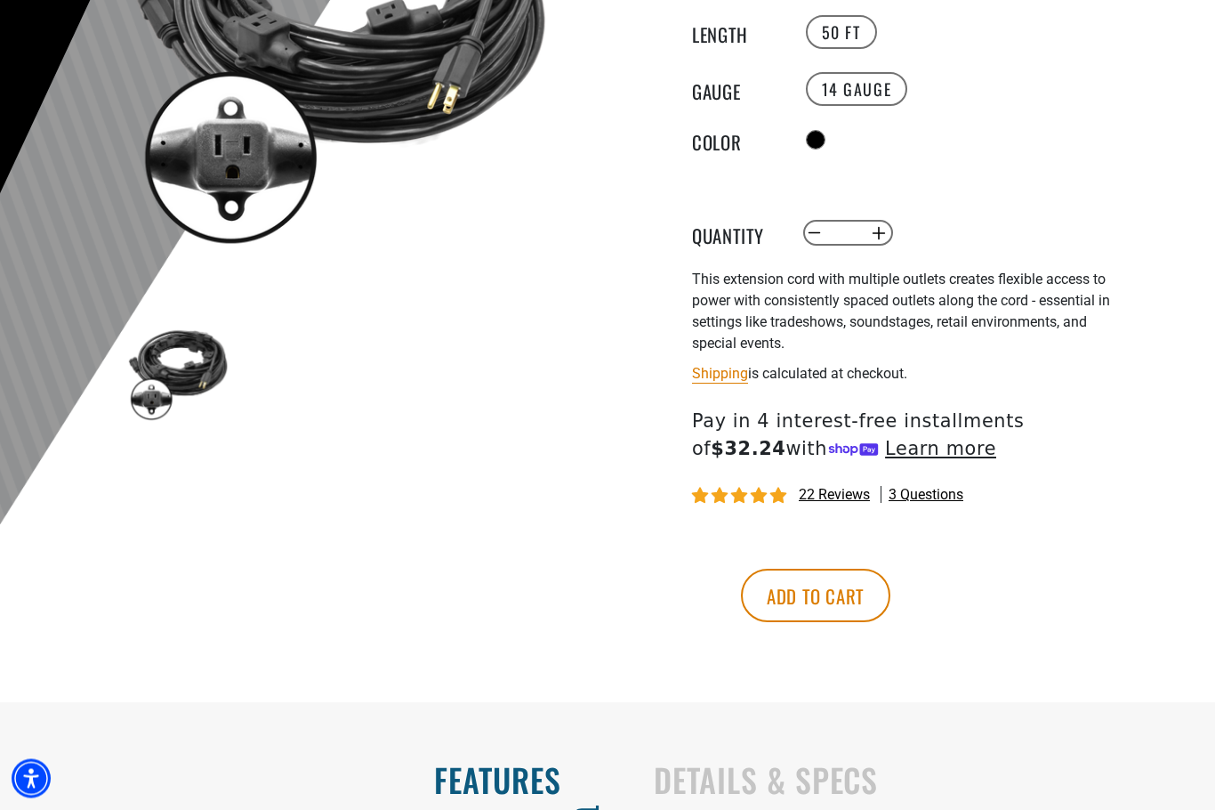
click at [951, 494] on span "3 questions" at bounding box center [926, 496] width 75 height 20
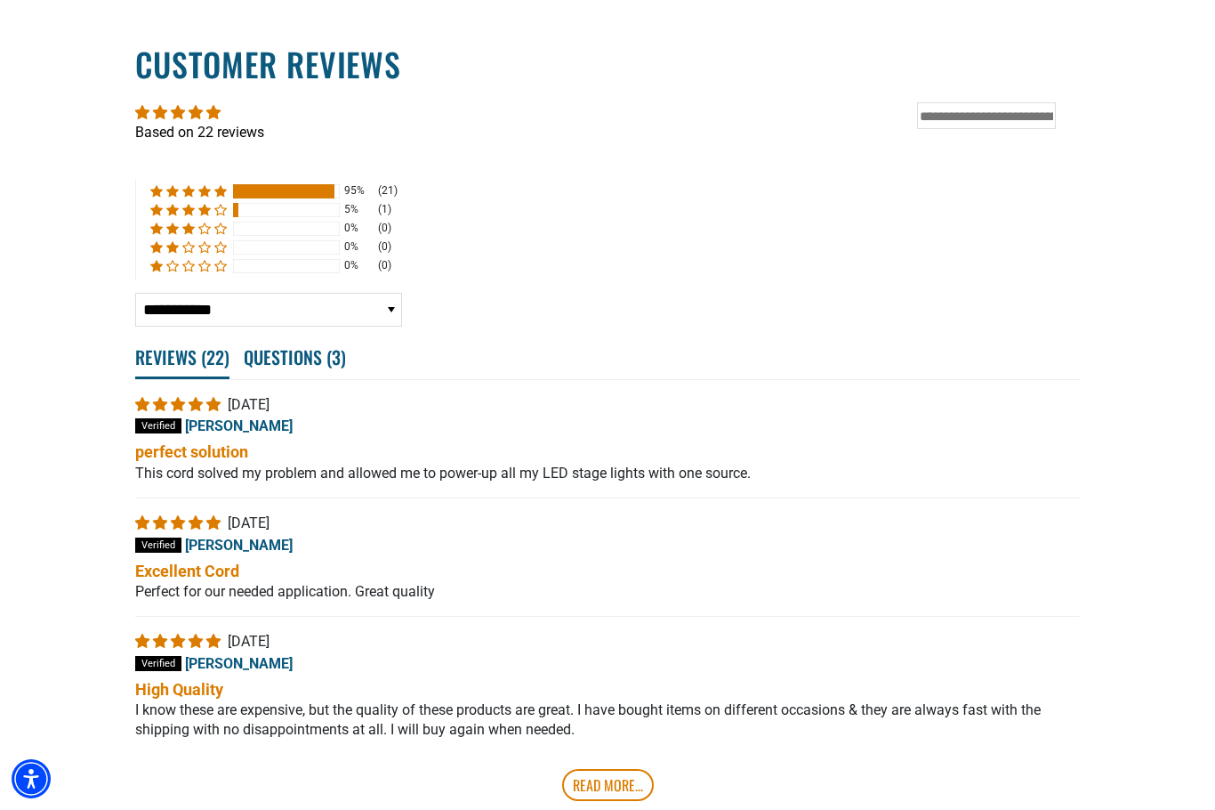
scroll to position [3539, 0]
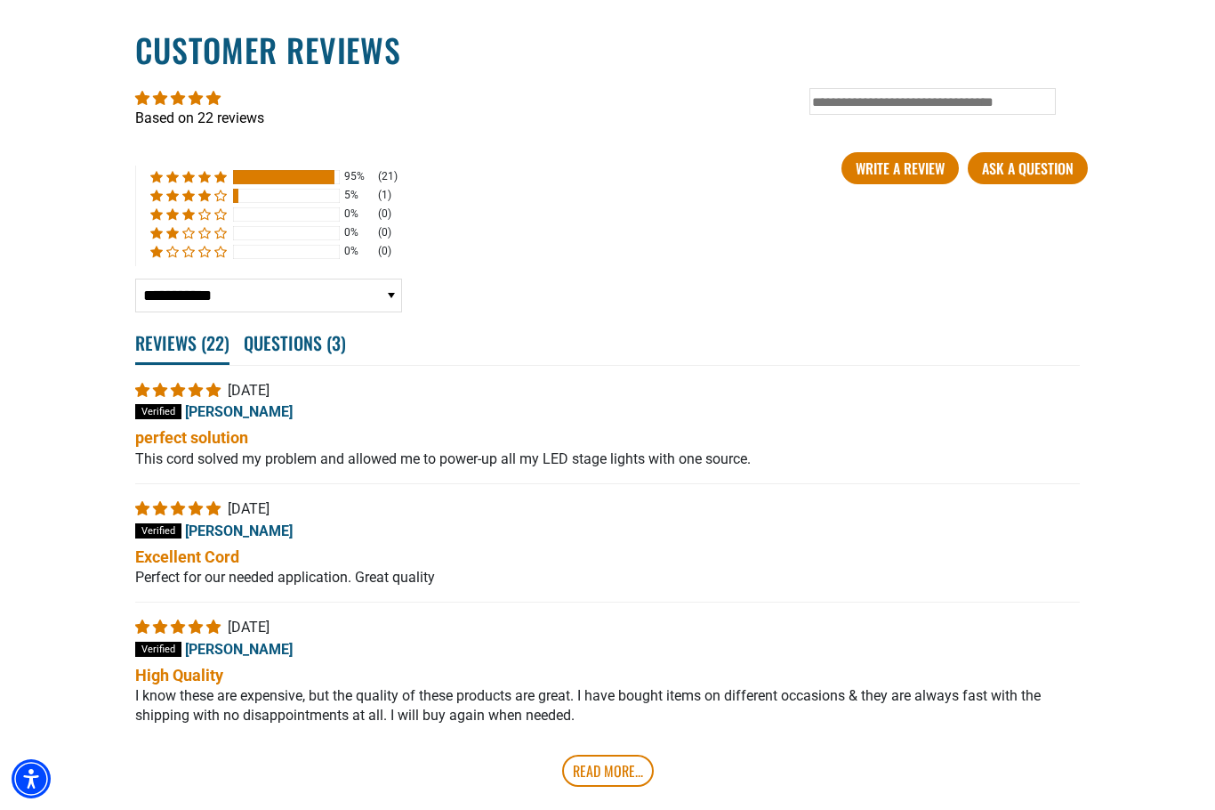
click at [286, 362] on span "Questions ( 3 )" at bounding box center [295, 342] width 102 height 39
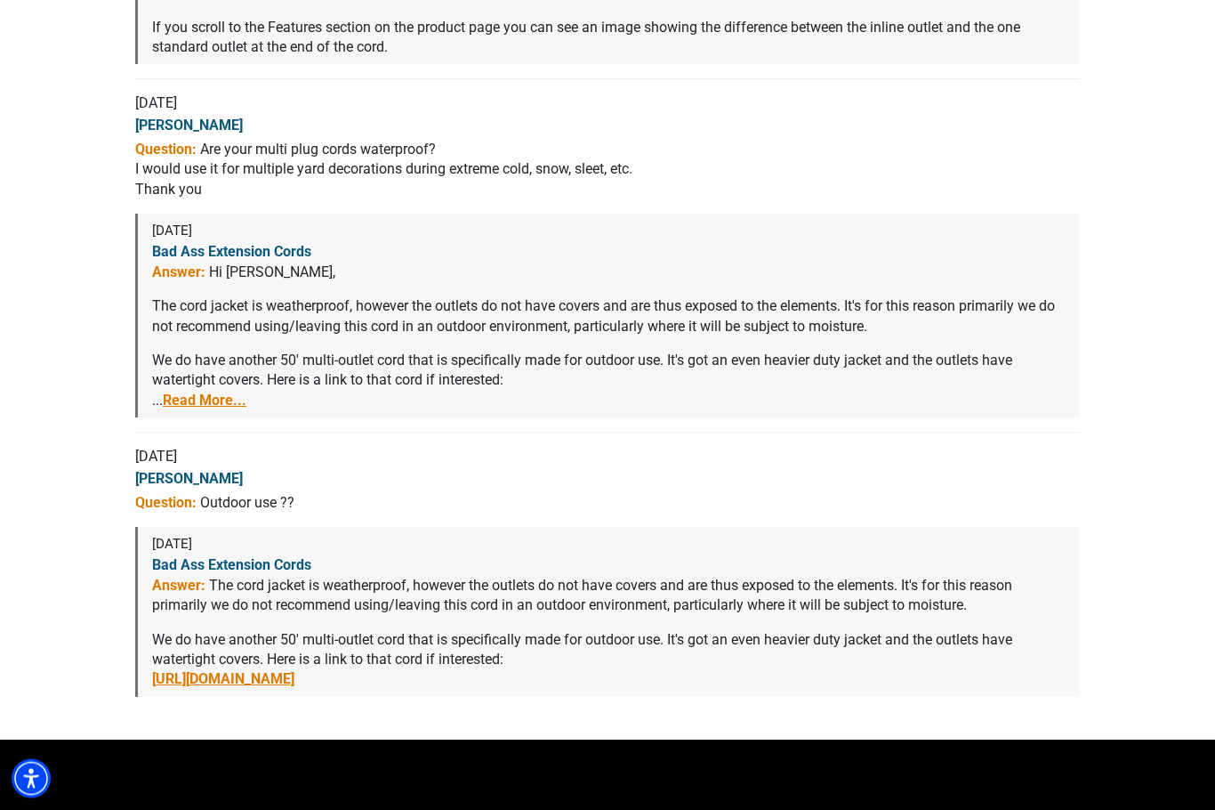
scroll to position [4085, 0]
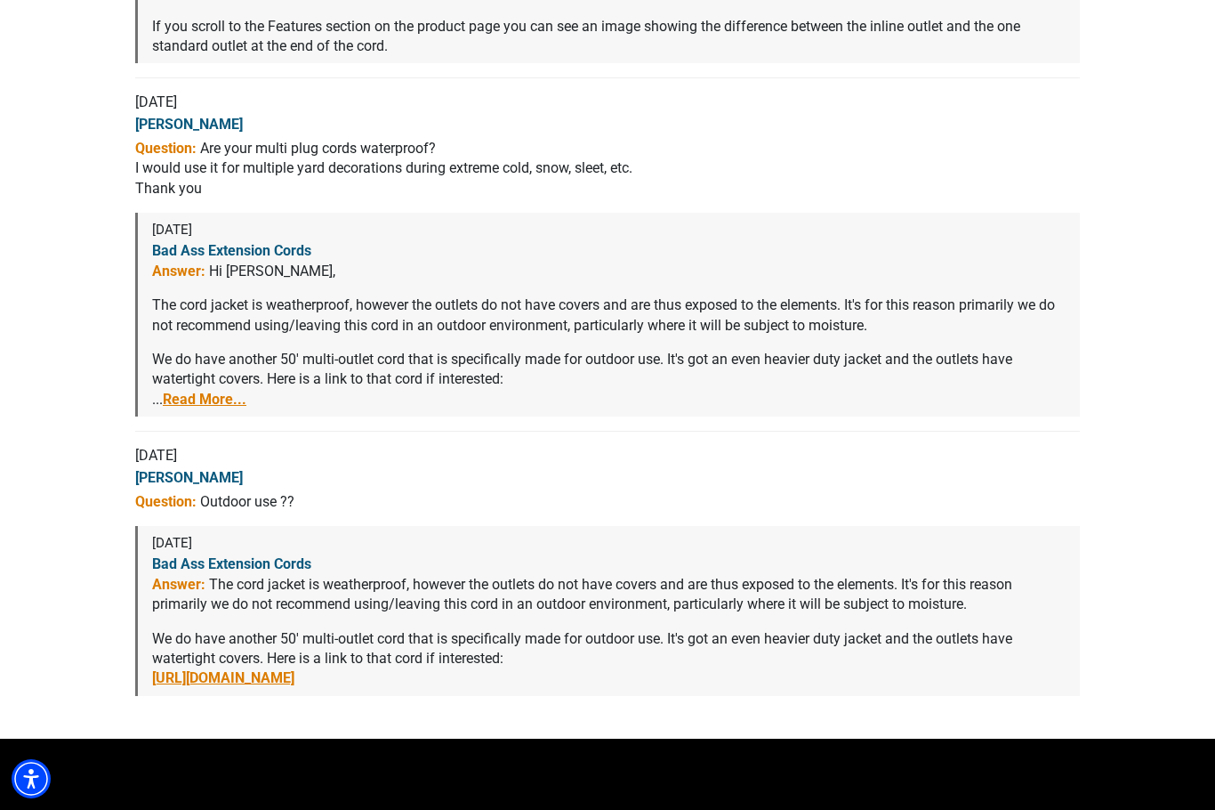
click at [174, 408] on link "Read More..." at bounding box center [205, 399] width 84 height 17
click at [174, 408] on link "https://badassextensioncords.com/products/pro-cap-6-multi-outlet-outdoor-extens…" at bounding box center [223, 399] width 142 height 17
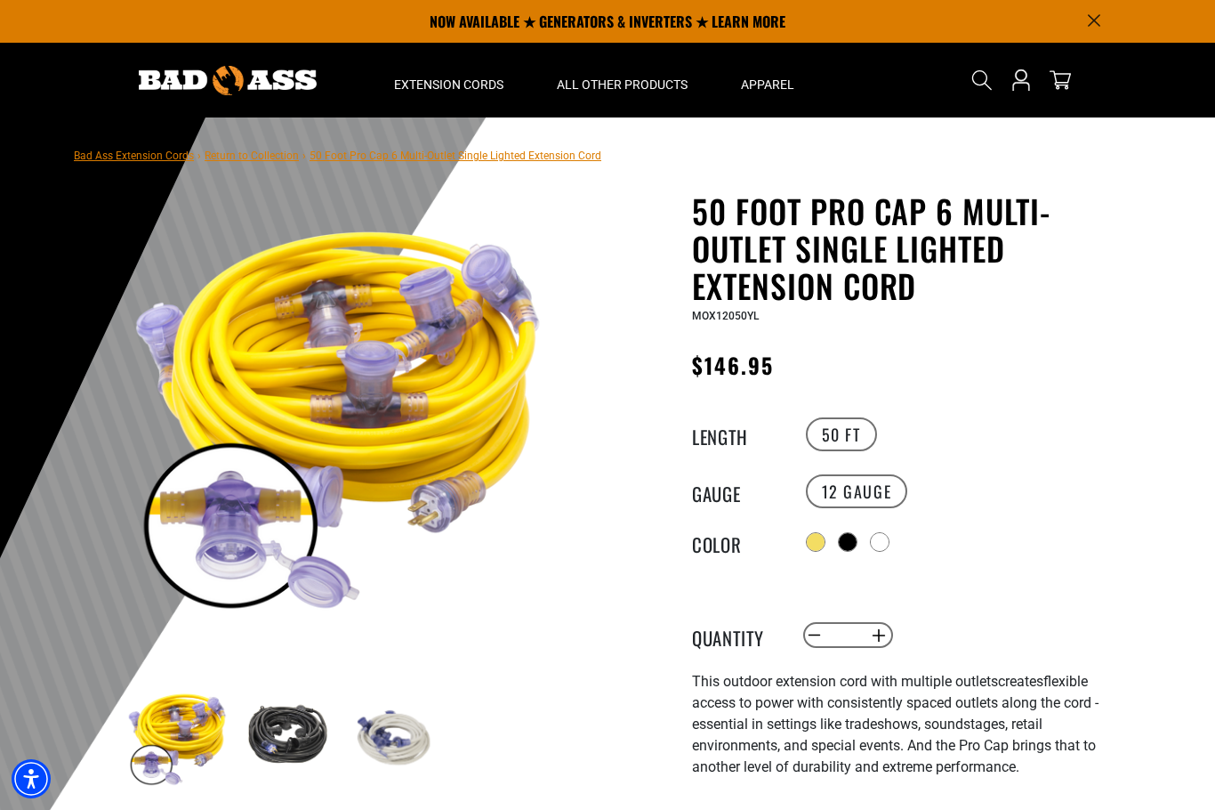
click at [857, 545] on div at bounding box center [848, 542] width 18 height 18
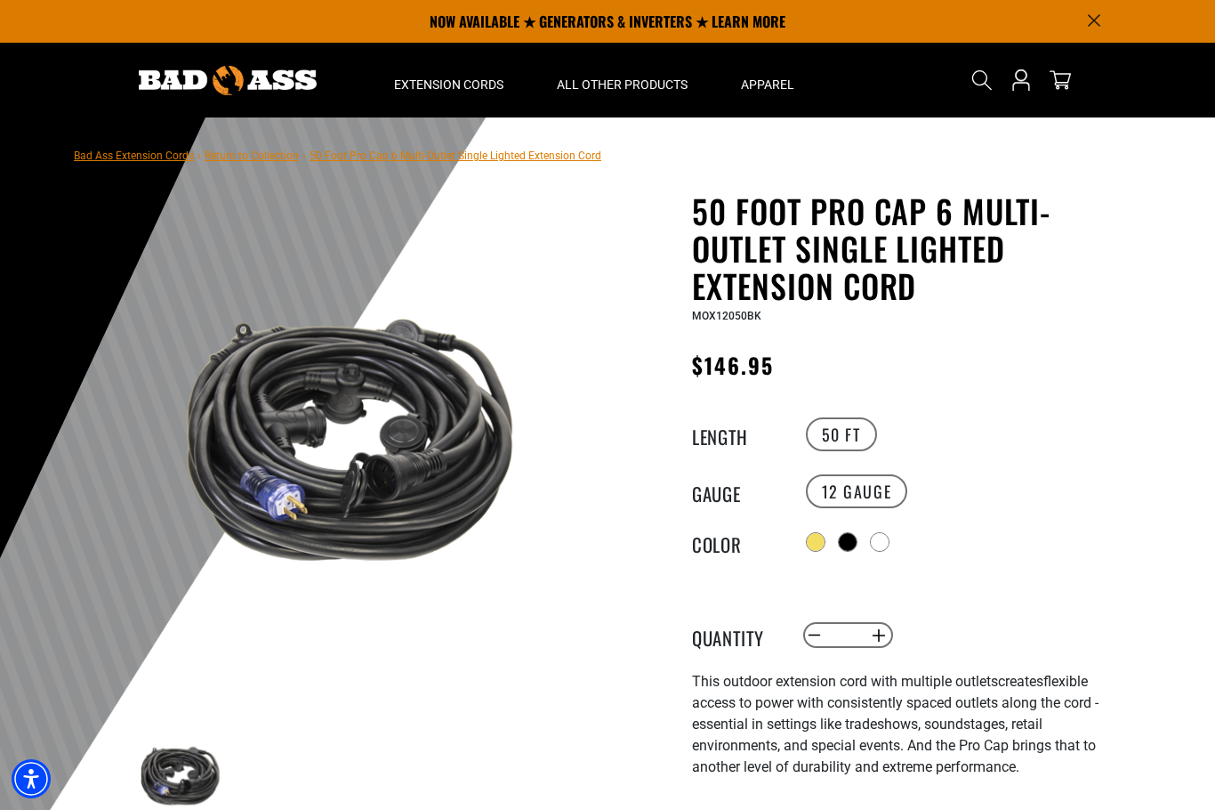
click at [882, 538] on div at bounding box center [880, 542] width 18 height 18
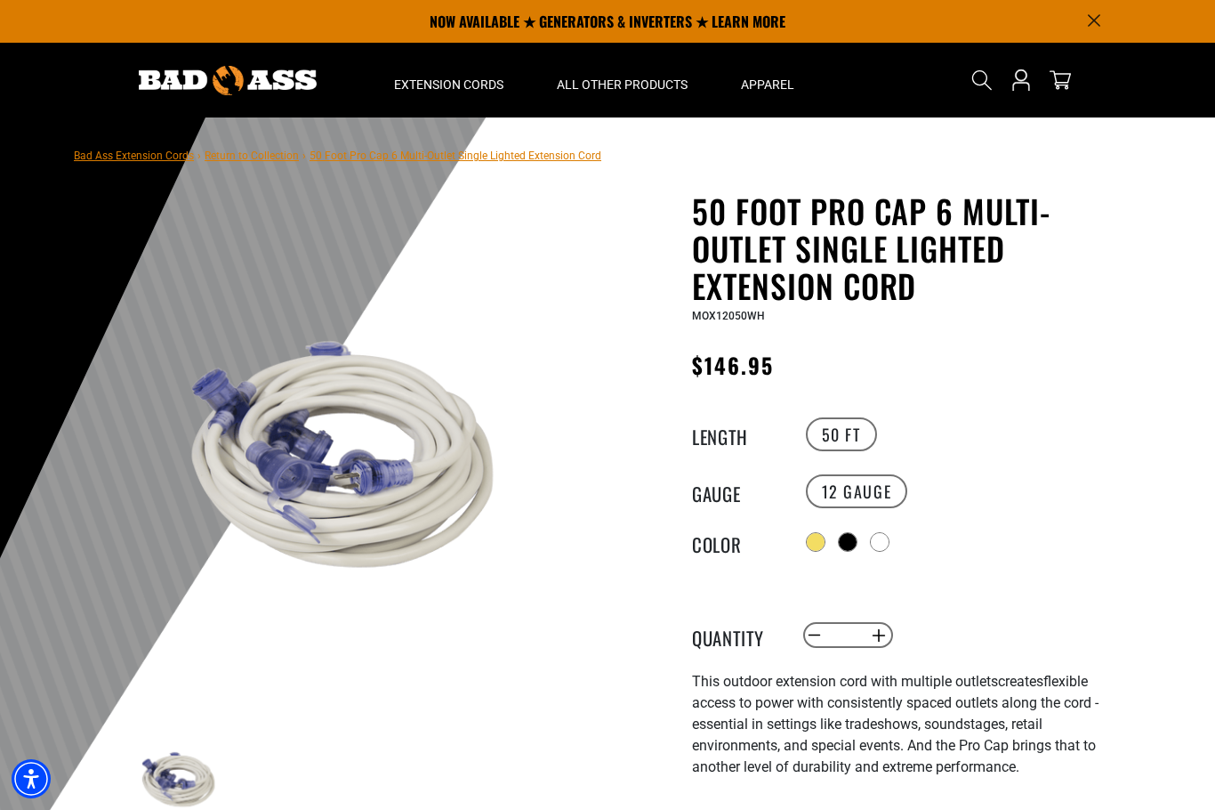
click at [815, 544] on div at bounding box center [816, 542] width 18 height 18
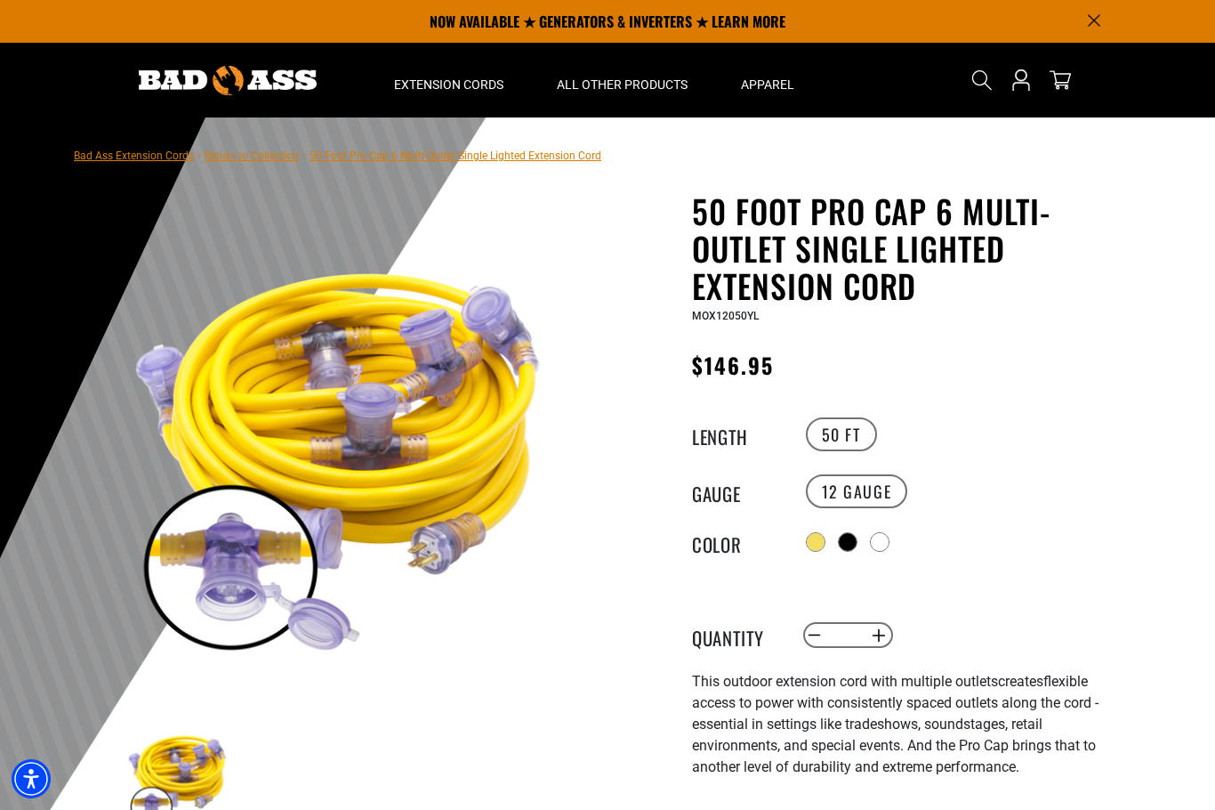
click at [853, 538] on div at bounding box center [848, 542] width 18 height 18
